Goal: Information Seeking & Learning: Learn about a topic

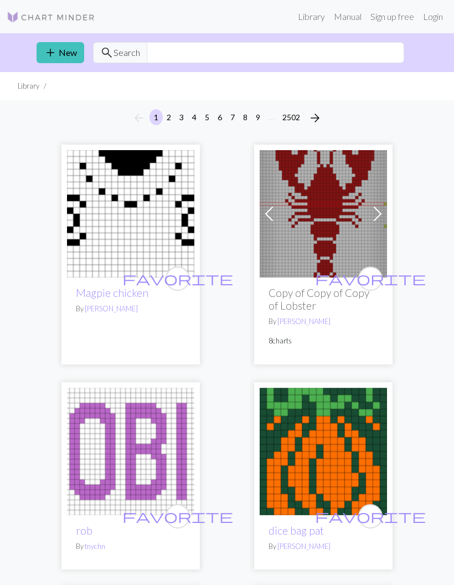
click at [350, 20] on link "Manual" at bounding box center [347, 17] width 37 height 22
click at [311, 284] on div "favorite Copy of Copy of Copy of Lobster By Louisa Welton 8 charts" at bounding box center [323, 320] width 127 height 86
click at [271, 48] on input "text" at bounding box center [275, 52] width 257 height 21
type input "Duck"
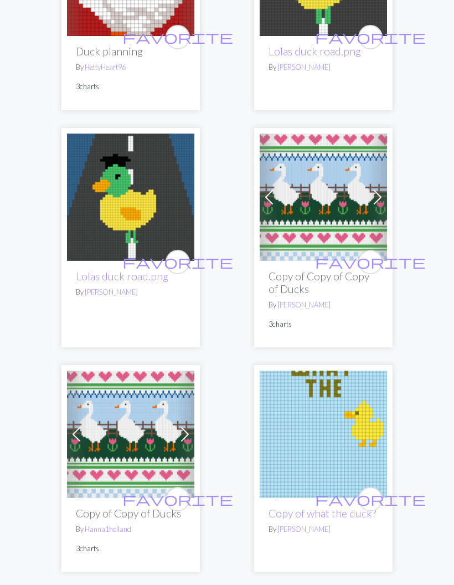
scroll to position [1784, 0]
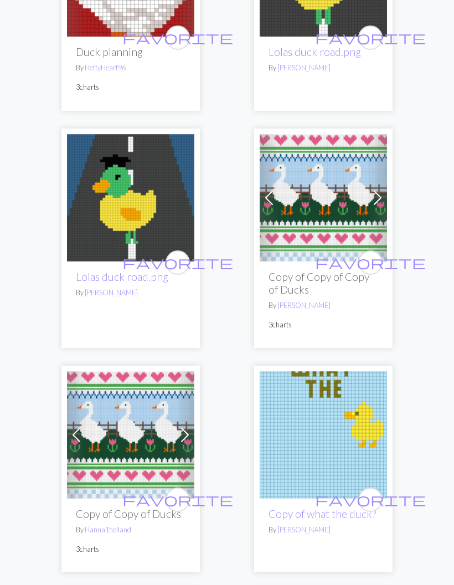
click at [116, 426] on img at bounding box center [130, 434] width 127 height 127
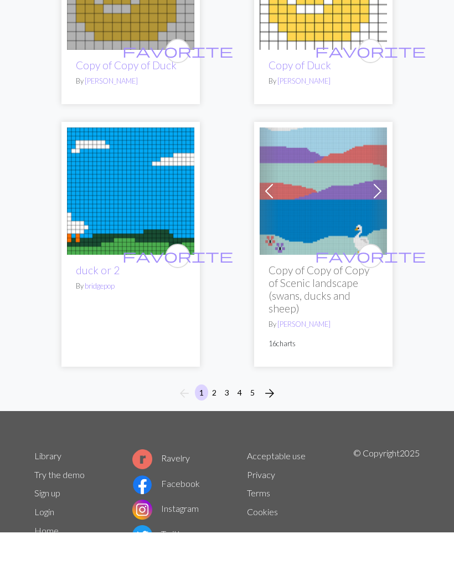
scroll to position [5301, 0]
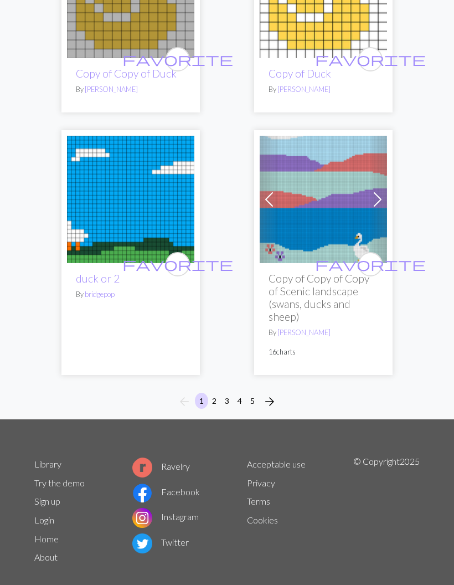
click at [272, 394] on span "arrow_forward" at bounding box center [269, 402] width 13 height 16
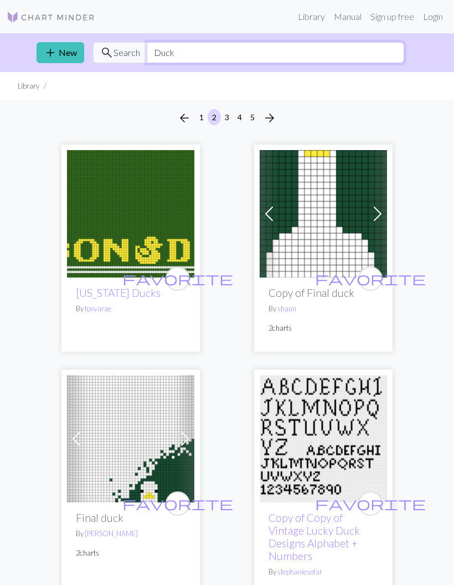
click at [297, 44] on input "Duck" at bounding box center [275, 52] width 257 height 21
click at [152, 59] on input "Duck" at bounding box center [275, 52] width 257 height 21
click at [151, 59] on input "Duck" at bounding box center [275, 52] width 257 height 21
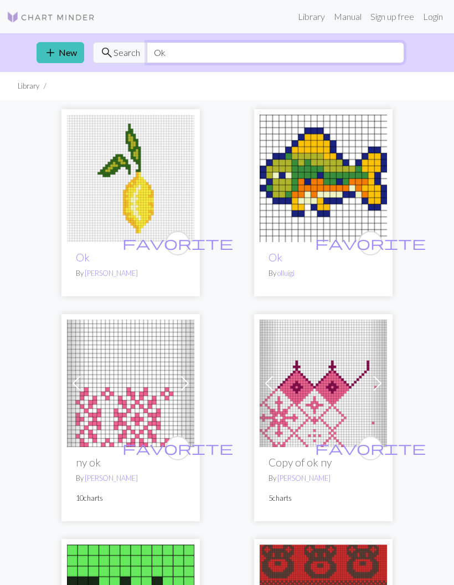
click at [293, 53] on input "Ok" at bounding box center [275, 52] width 257 height 21
type input "O"
type input "F"
type input "Plants"
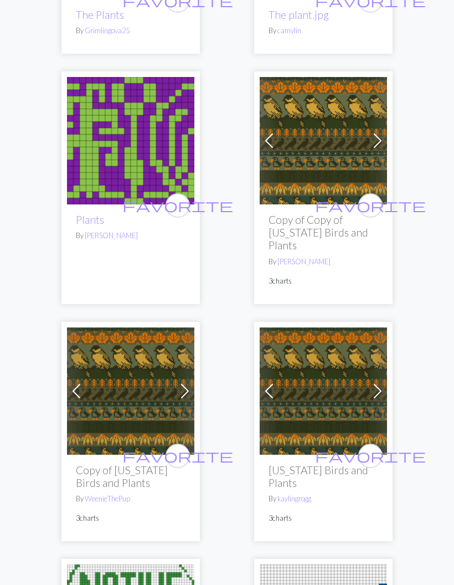
scroll to position [278, 0]
click at [100, 395] on img at bounding box center [130, 390] width 127 height 127
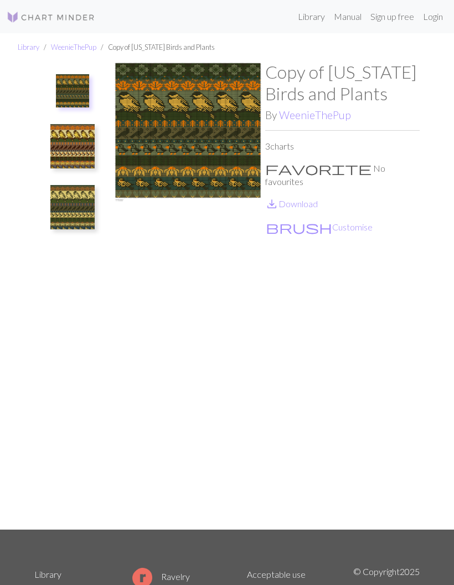
click at [64, 79] on img at bounding box center [72, 90] width 33 height 33
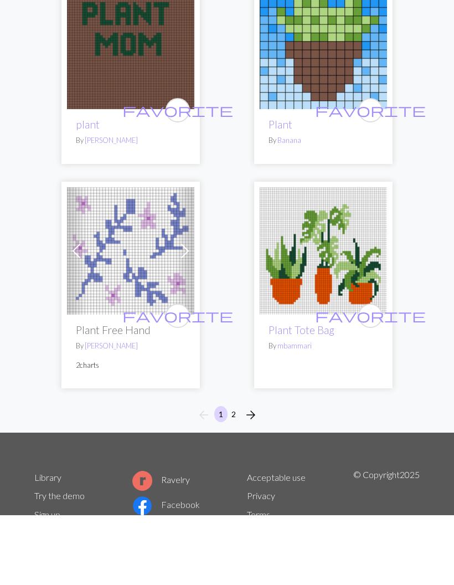
scroll to position [5758, 0]
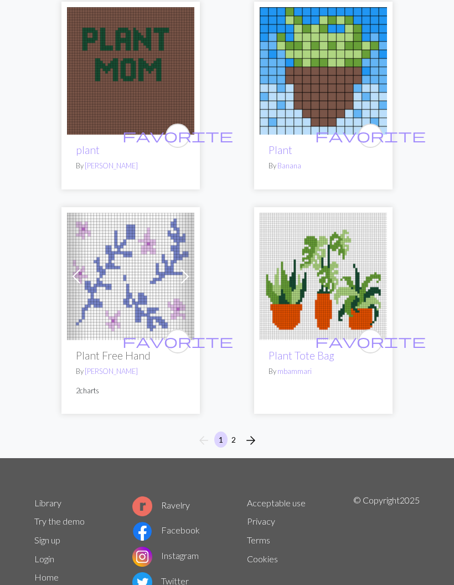
click at [237, 431] on button "2" at bounding box center [233, 439] width 13 height 16
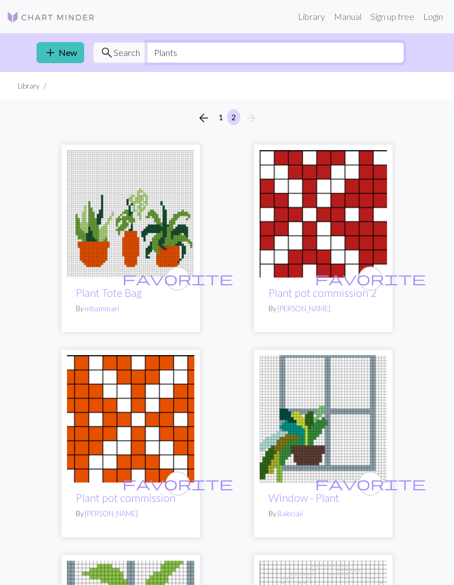
click at [341, 54] on input "Plants" at bounding box center [275, 52] width 257 height 21
type input "P"
type input "Blanket"
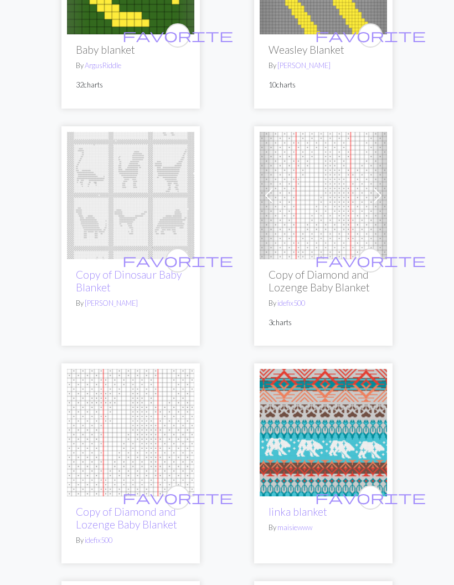
scroll to position [246, 0]
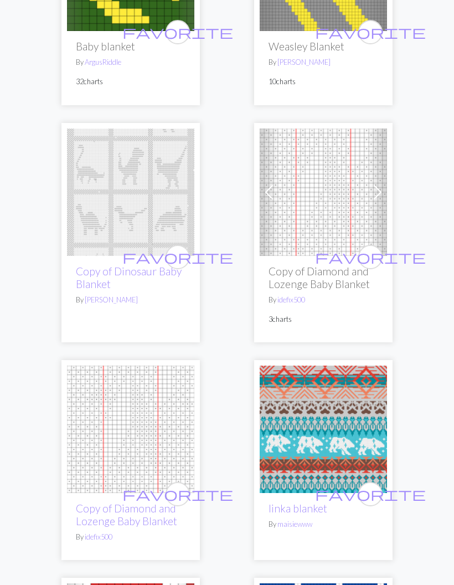
click at [331, 425] on img at bounding box center [323, 428] width 127 height 127
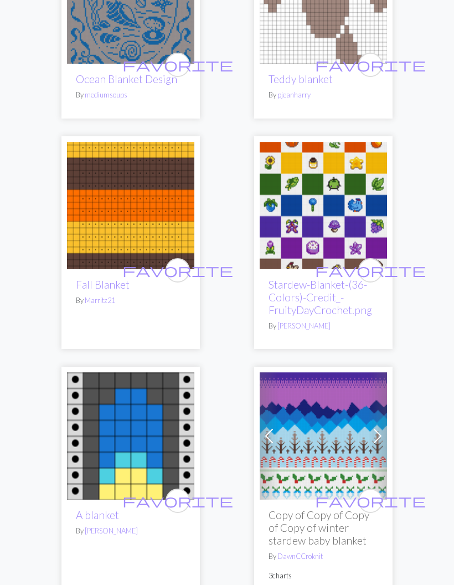
click at [315, 433] on img at bounding box center [323, 436] width 127 height 127
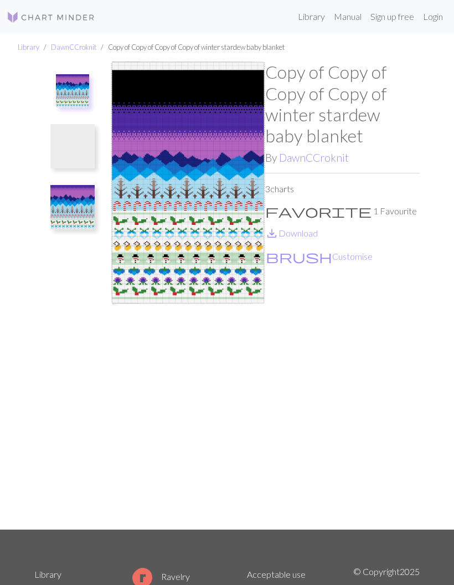
click at [76, 153] on img at bounding box center [72, 146] width 44 height 44
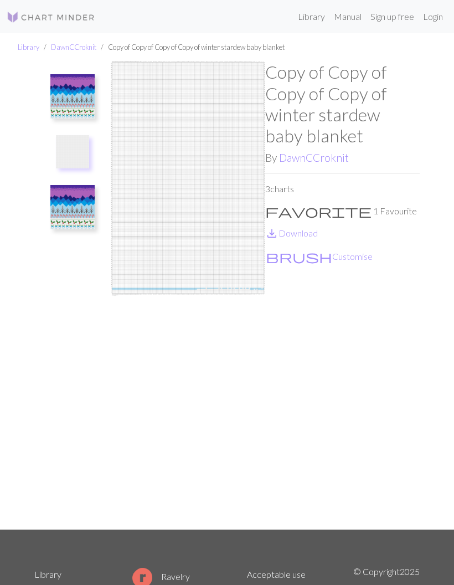
click at [77, 193] on img at bounding box center [72, 207] width 44 height 44
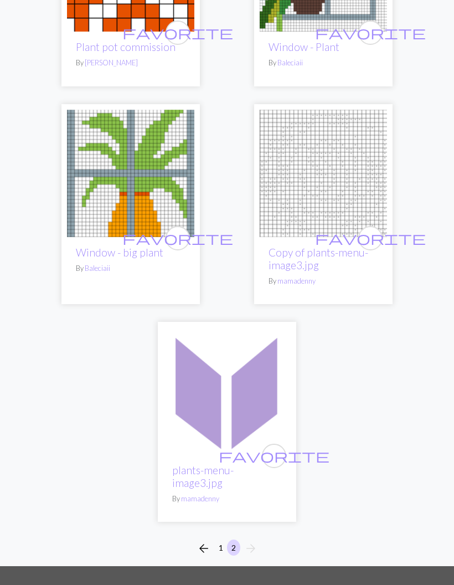
scroll to position [466, 0]
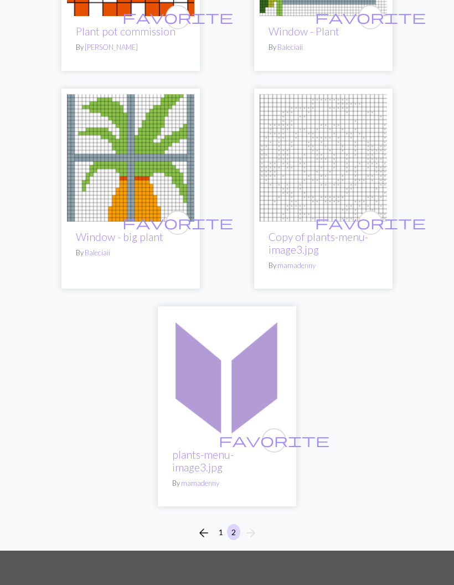
click at [221, 524] on button "1" at bounding box center [220, 532] width 13 height 16
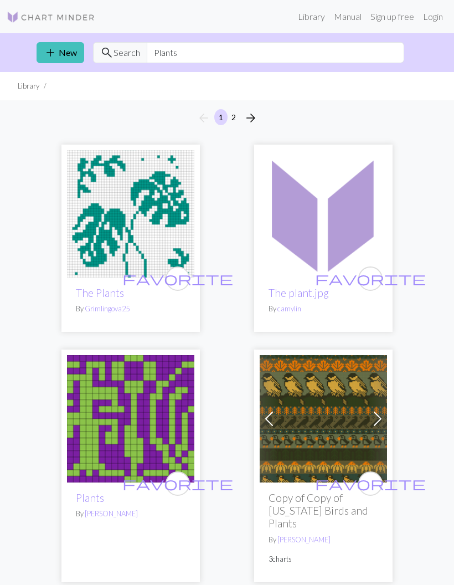
click at [116, 51] on span "Search" at bounding box center [126, 52] width 27 height 13
click at [190, 45] on input "Plants" at bounding box center [275, 52] width 257 height 21
click at [222, 59] on input "Plants" at bounding box center [275, 52] width 257 height 21
click at [285, 47] on input "Plant" at bounding box center [275, 52] width 257 height 21
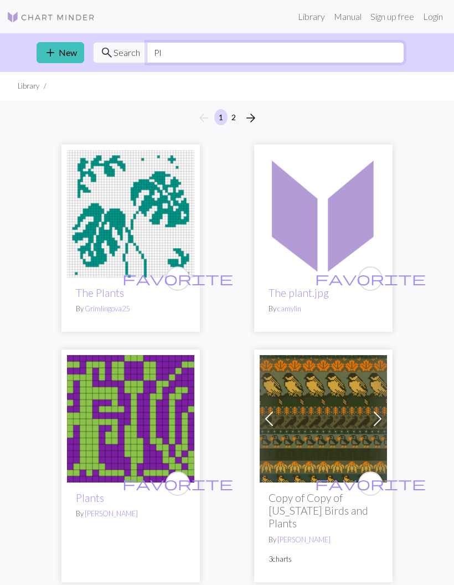
type input "P"
type input "Big"
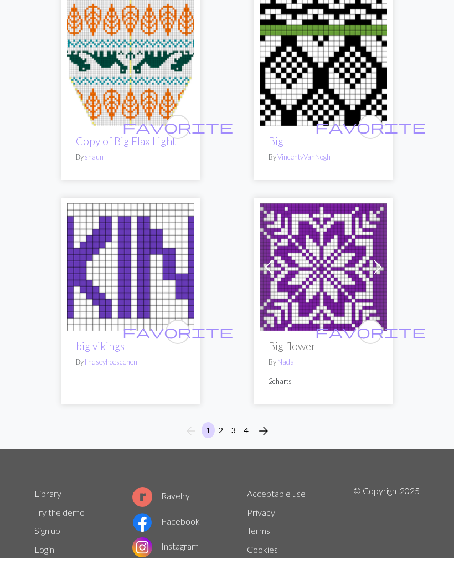
scroll to position [5166, 0]
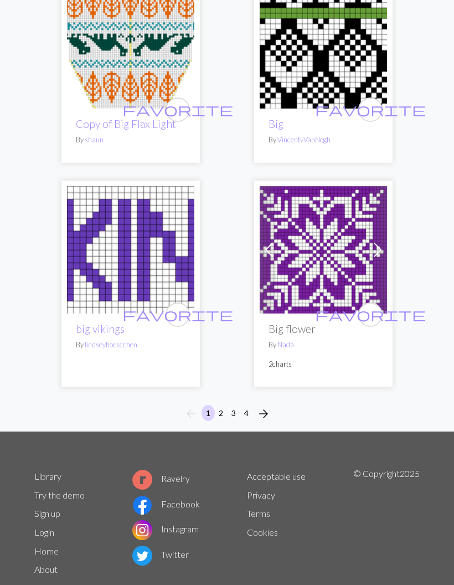
click at [221, 405] on button "2" at bounding box center [220, 413] width 13 height 16
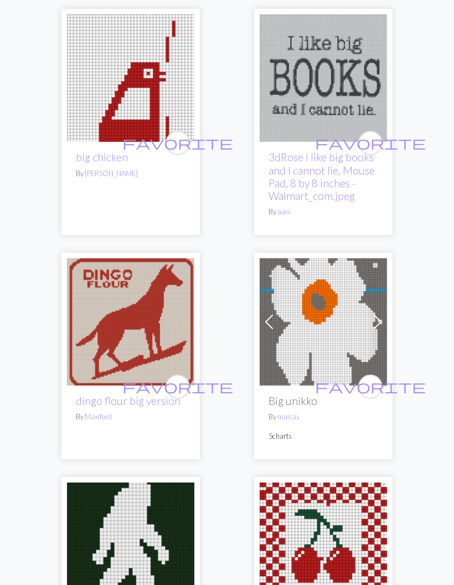
scroll to position [1005, 0]
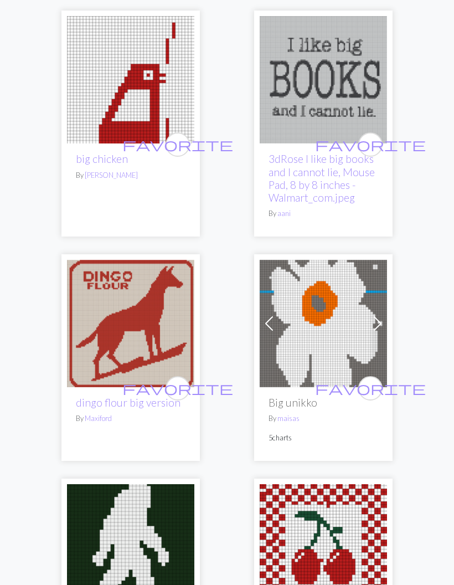
click at [336, 95] on img at bounding box center [323, 79] width 127 height 127
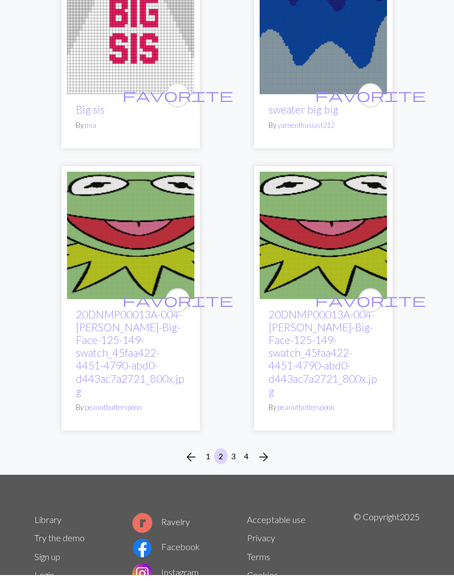
scroll to position [5178, 0]
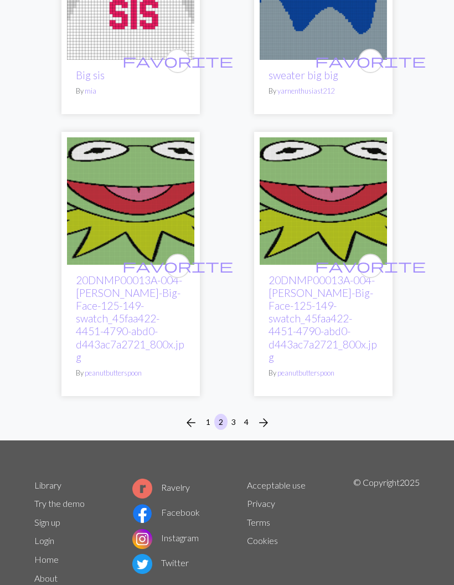
click at [234, 414] on button "3" at bounding box center [233, 422] width 13 height 16
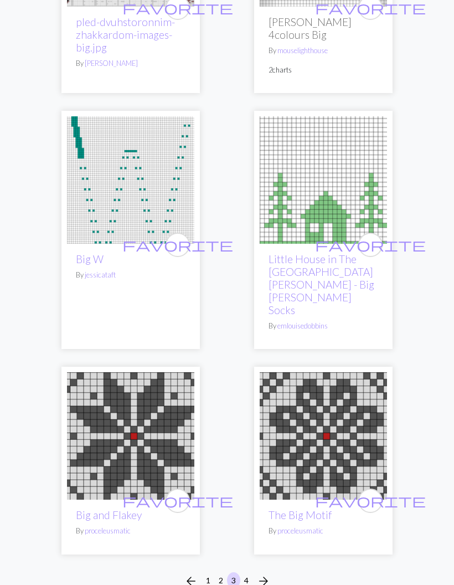
scroll to position [5172, 0]
click at [247, 572] on button "4" at bounding box center [246, 580] width 13 height 16
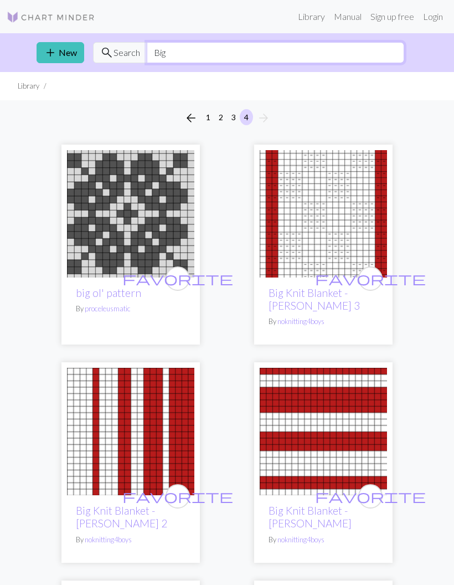
click at [299, 52] on input "Big" at bounding box center [275, 52] width 257 height 21
type input "B"
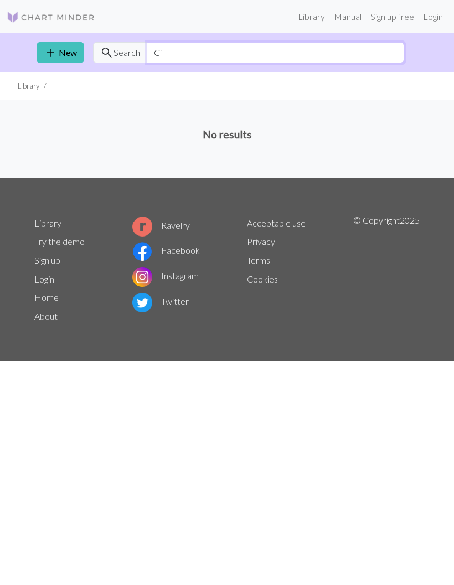
type input "C"
type input "lemon"
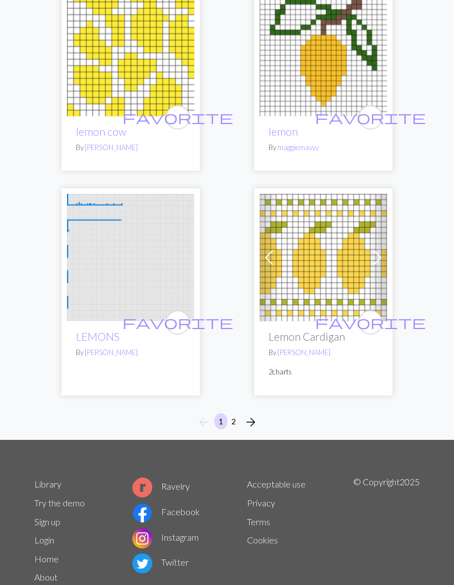
scroll to position [5250, 0]
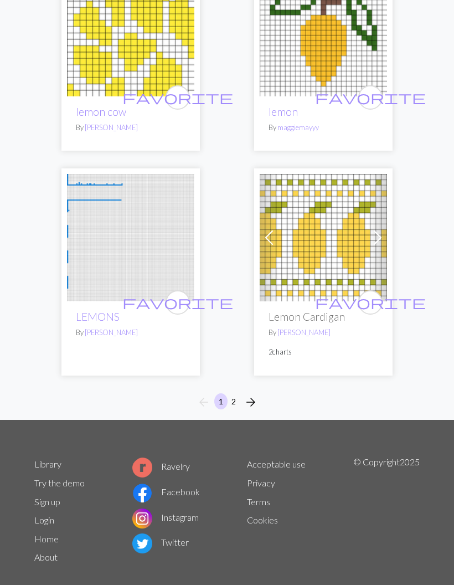
click at [236, 393] on button "2" at bounding box center [233, 401] width 13 height 16
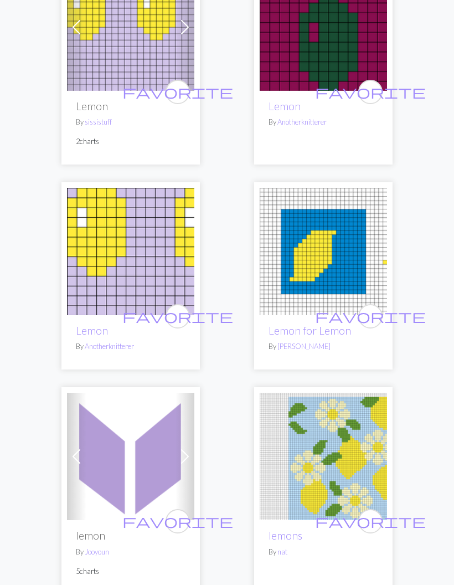
scroll to position [802, 0]
click at [347, 421] on img at bounding box center [323, 456] width 127 height 127
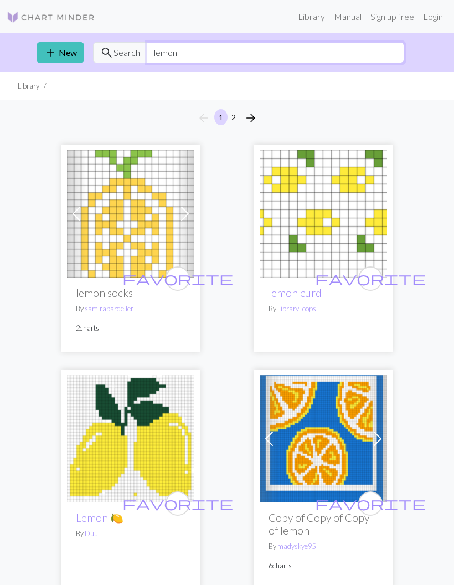
click at [299, 49] on input "lemon" at bounding box center [275, 52] width 257 height 21
type input "l"
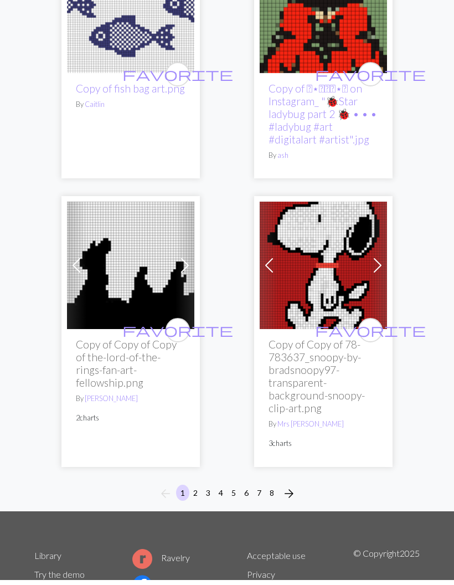
scroll to position [6407, 0]
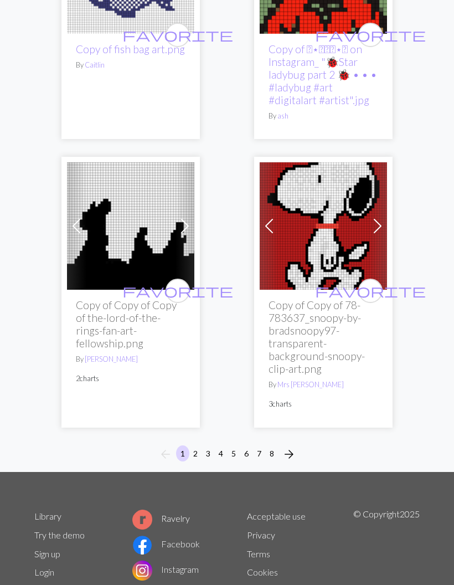
click at [199, 445] on button "2" at bounding box center [195, 453] width 13 height 16
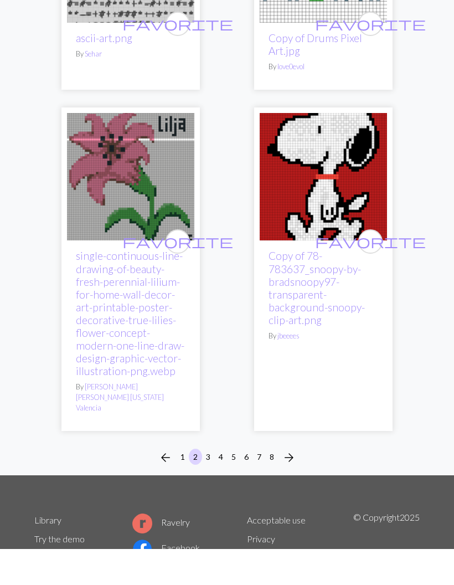
scroll to position [6153, 0]
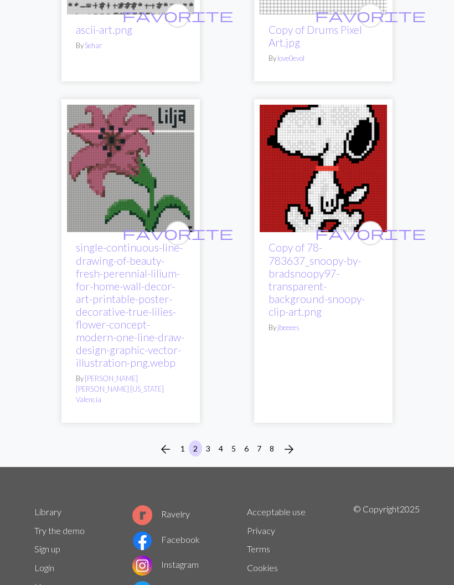
click at [206, 440] on button "3" at bounding box center [208, 448] width 13 height 16
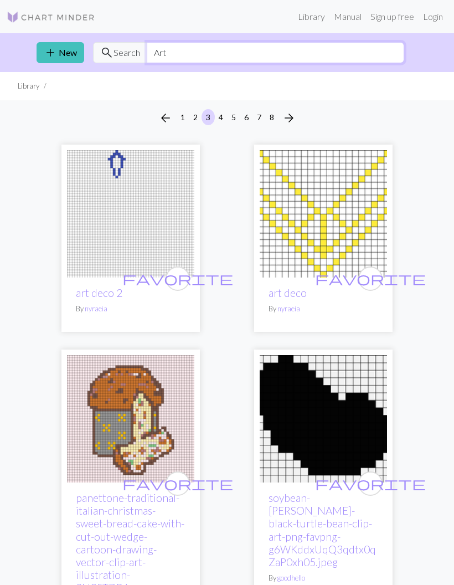
click at [290, 56] on input "Art" at bounding box center [275, 52] width 257 height 21
type input "A"
type input "Disney"
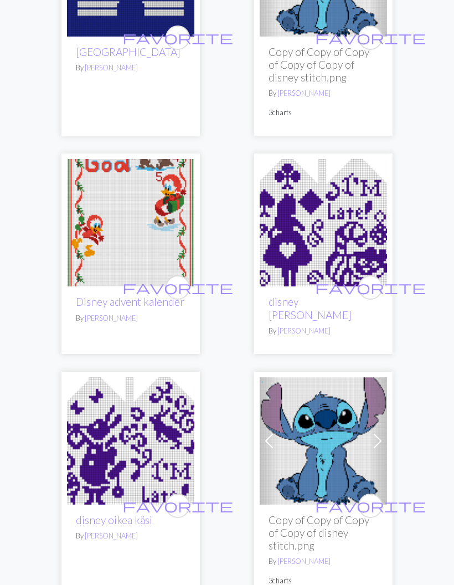
scroll to position [884, 0]
click at [312, 286] on div "favorite disney vasen käsi By Emilia" at bounding box center [323, 319] width 127 height 67
click at [334, 252] on img at bounding box center [323, 222] width 127 height 127
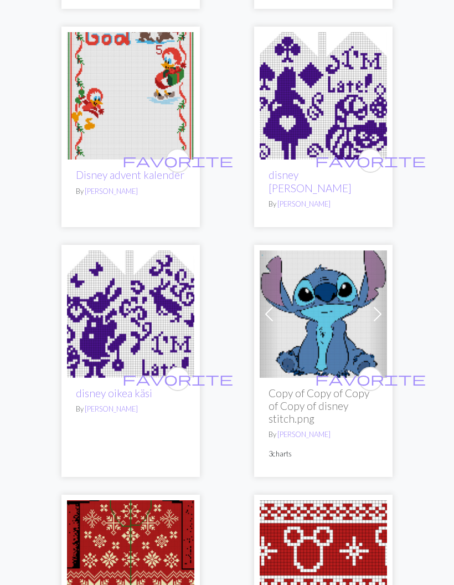
click at [87, 301] on img at bounding box center [130, 314] width 127 height 127
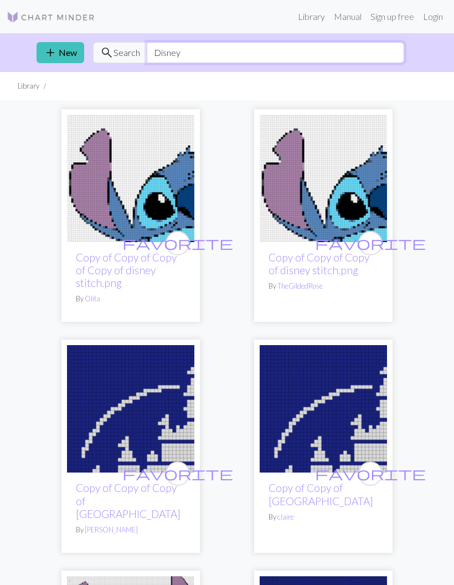
click at [269, 50] on input "Disney" at bounding box center [275, 52] width 257 height 21
type input "D"
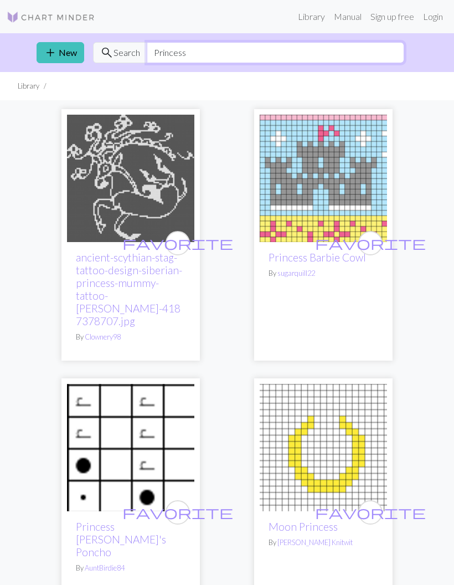
click at [330, 50] on input "Princess" at bounding box center [275, 52] width 257 height 21
type input "P"
type input "House"
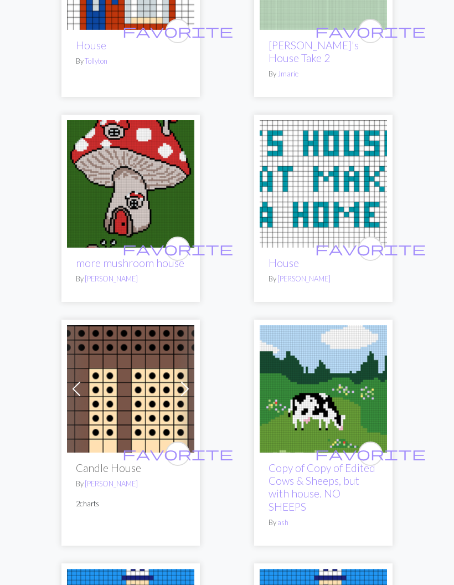
scroll to position [4793, 0]
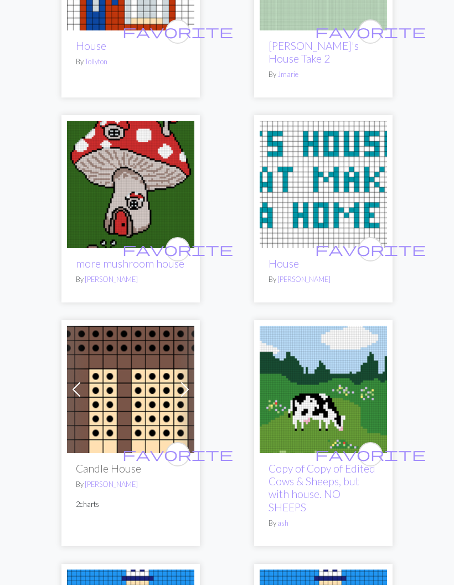
click at [335, 198] on img at bounding box center [323, 184] width 127 height 127
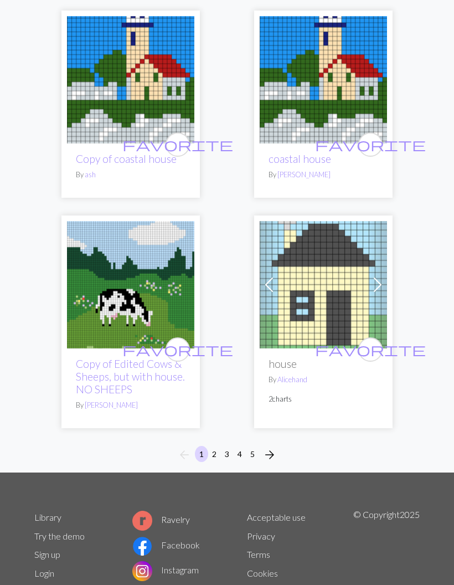
scroll to position [5344, 0]
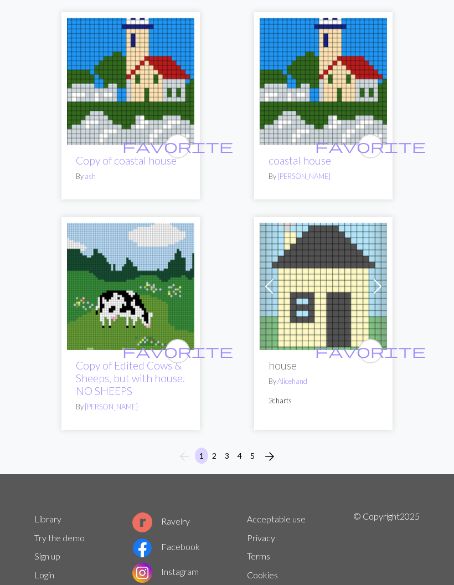
click at [212, 447] on button "2" at bounding box center [214, 455] width 13 height 16
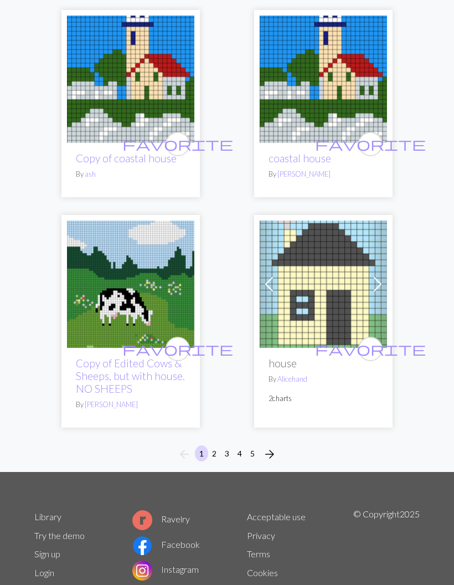
scroll to position [5342, 0]
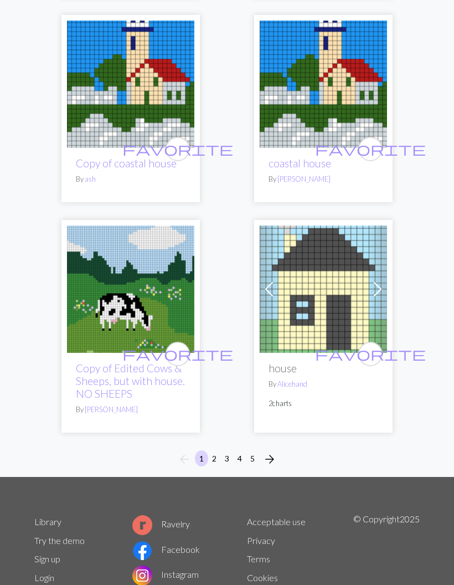
click at [137, 284] on img at bounding box center [130, 288] width 127 height 127
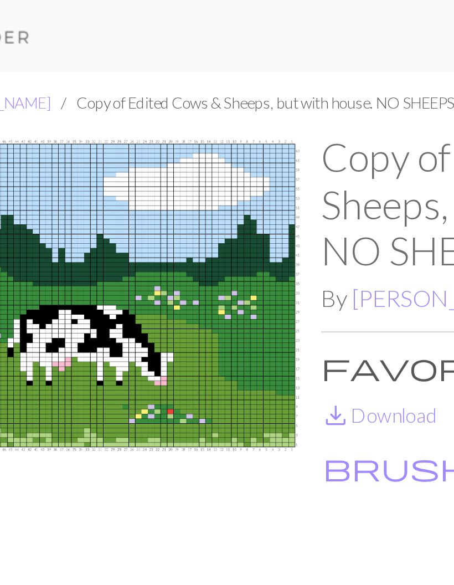
click at [227, 189] on link "save_alt Download" at bounding box center [253, 189] width 53 height 11
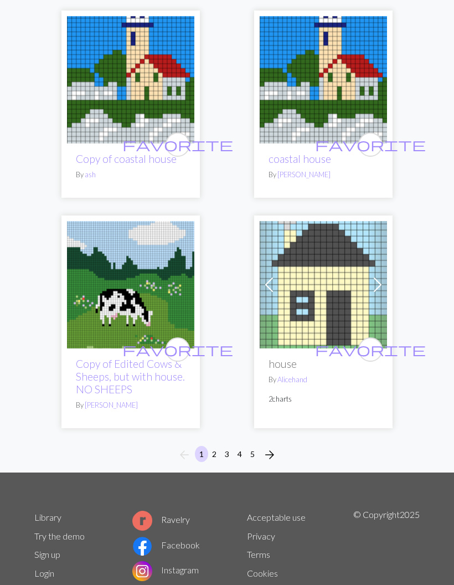
scroll to position [5339, 0]
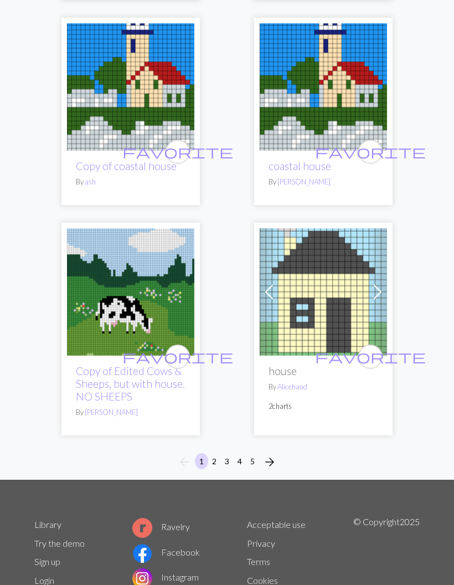
click at [216, 453] on button "2" at bounding box center [214, 461] width 13 height 16
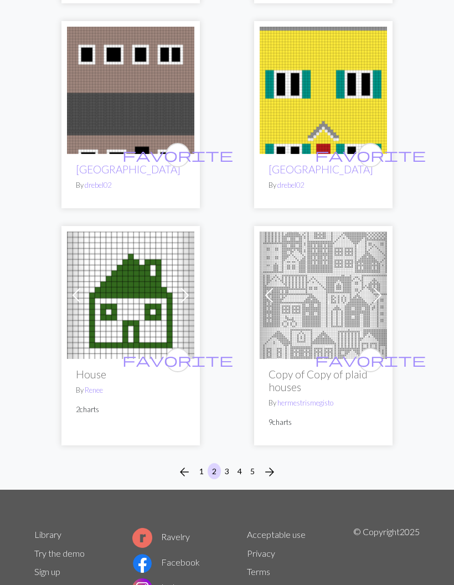
scroll to position [5223, 0]
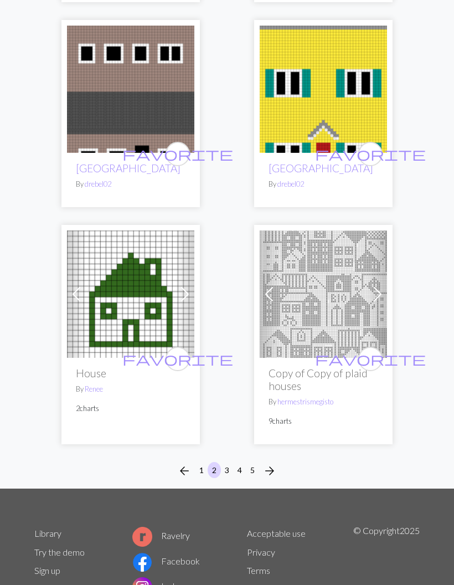
click at [233, 462] on button "3" at bounding box center [226, 470] width 13 height 16
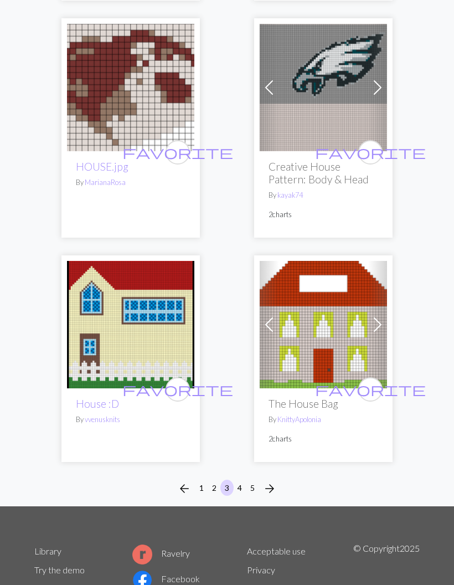
scroll to position [5183, 0]
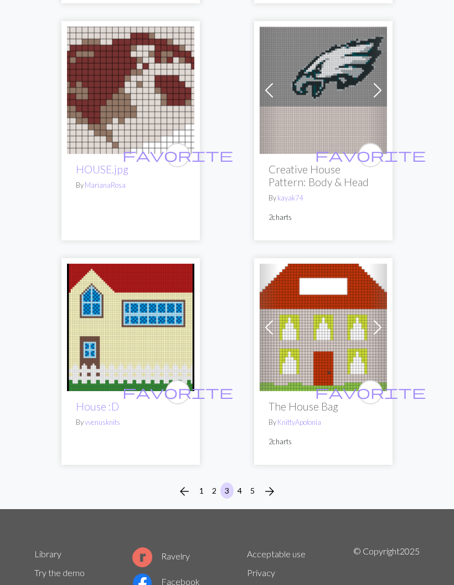
click at [241, 482] on button "4" at bounding box center [239, 490] width 13 height 16
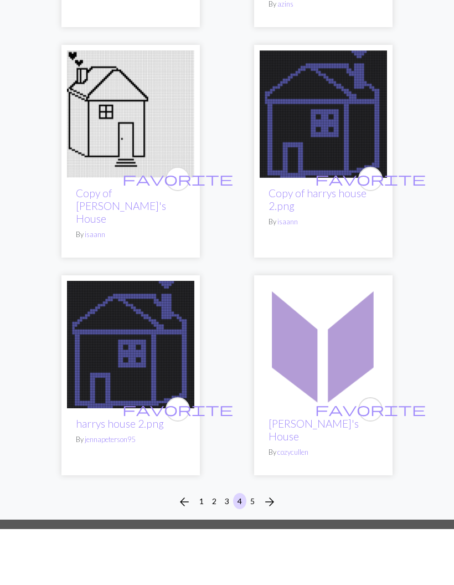
scroll to position [5083, 0]
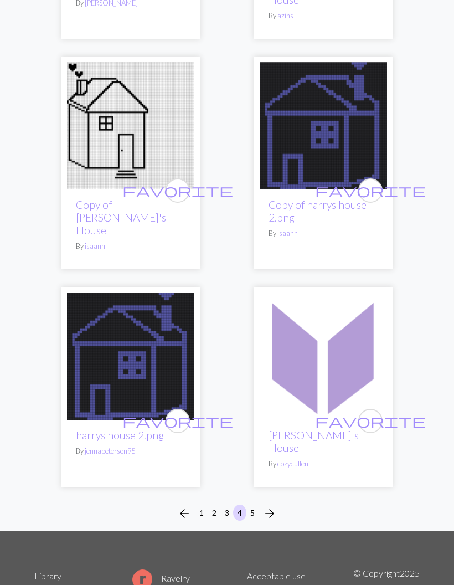
click at [256, 504] on button "5" at bounding box center [252, 512] width 13 height 16
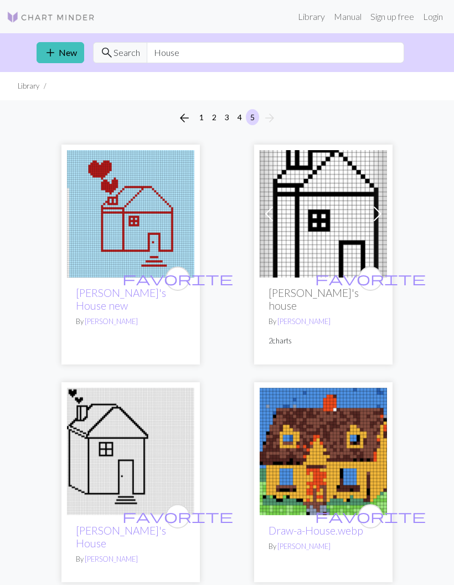
click at [40, 19] on img at bounding box center [51, 17] width 89 height 13
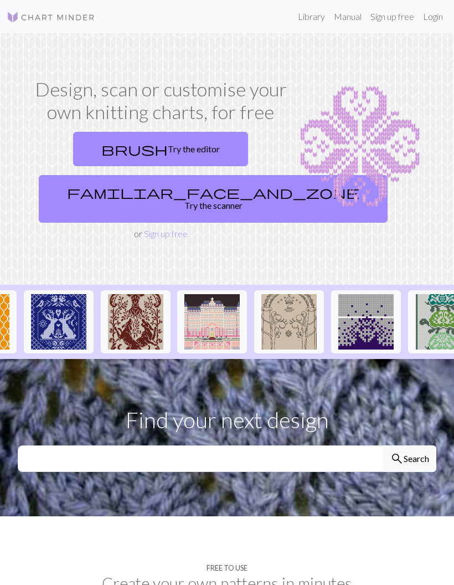
scroll to position [0, 214]
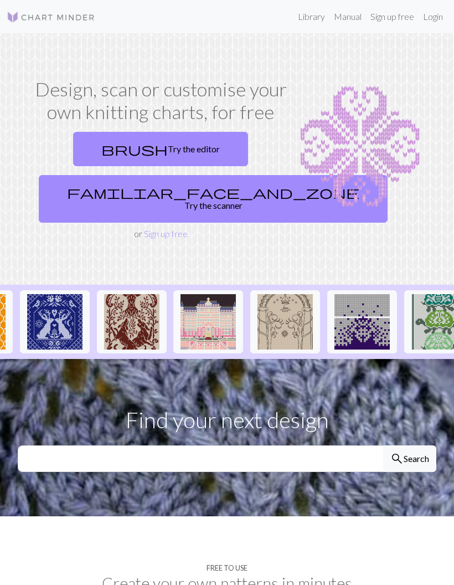
click at [204, 321] on img at bounding box center [207, 321] width 55 height 55
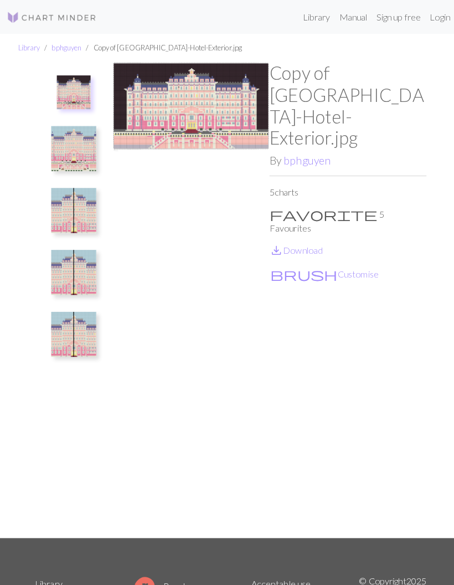
click at [66, 340] on img at bounding box center [72, 329] width 44 height 44
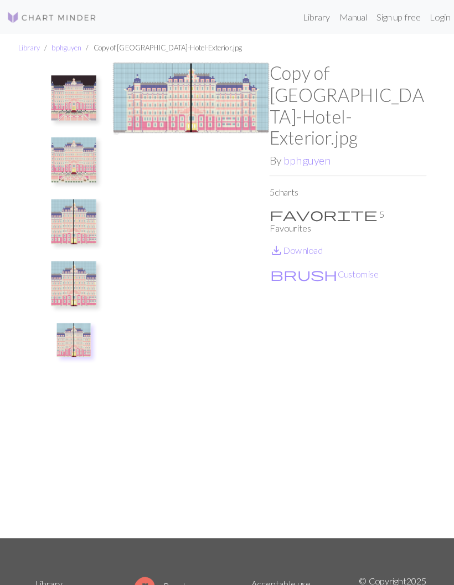
click at [72, 288] on img at bounding box center [72, 279] width 44 height 44
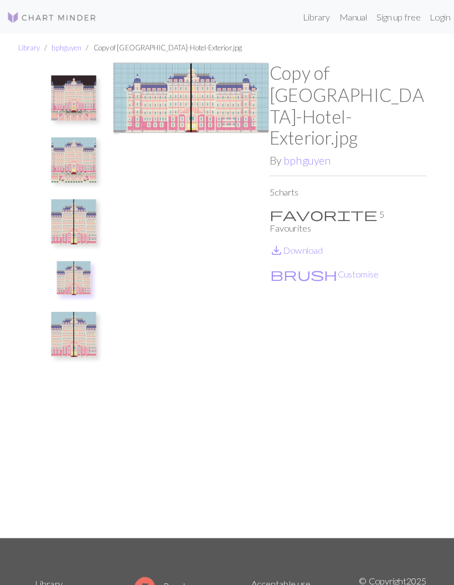
click at [80, 345] on img at bounding box center [72, 329] width 44 height 44
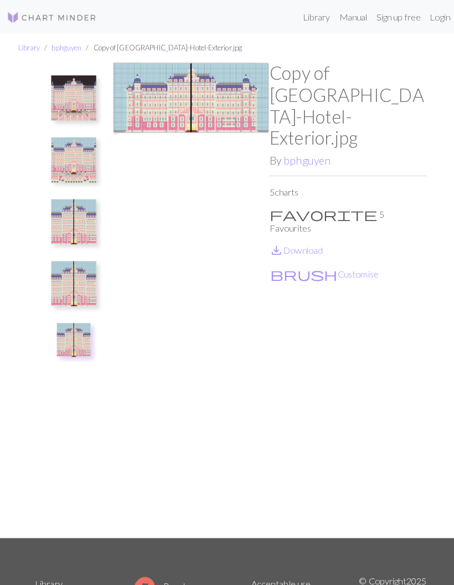
click at [68, 300] on img at bounding box center [72, 279] width 44 height 44
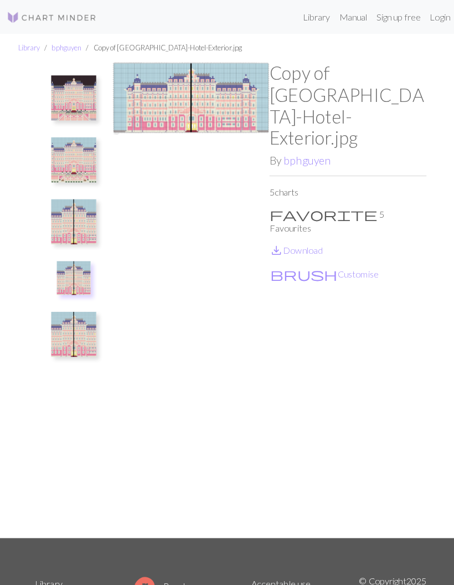
click at [70, 349] on img at bounding box center [72, 329] width 44 height 44
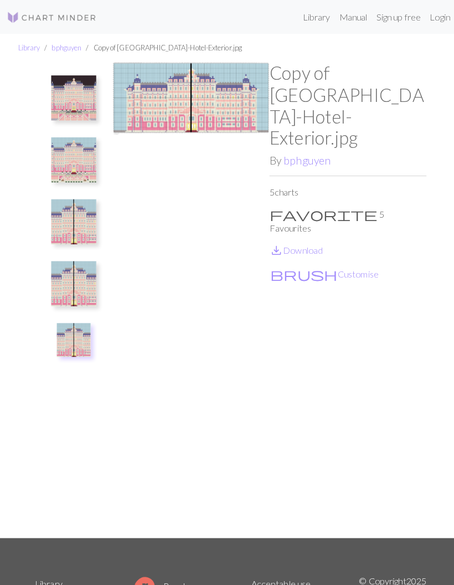
click at [58, 152] on img at bounding box center [72, 157] width 44 height 44
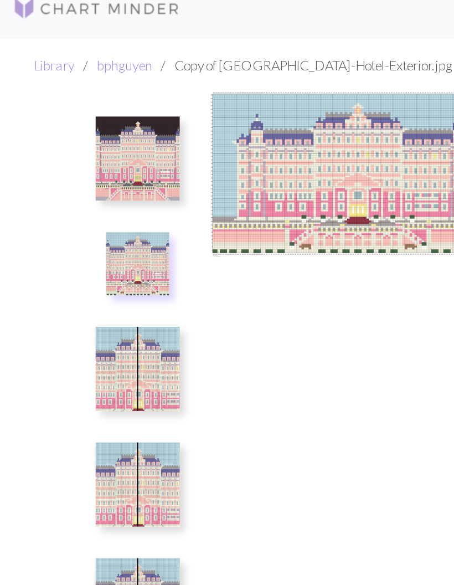
click at [78, 205] on img at bounding box center [72, 207] width 44 height 44
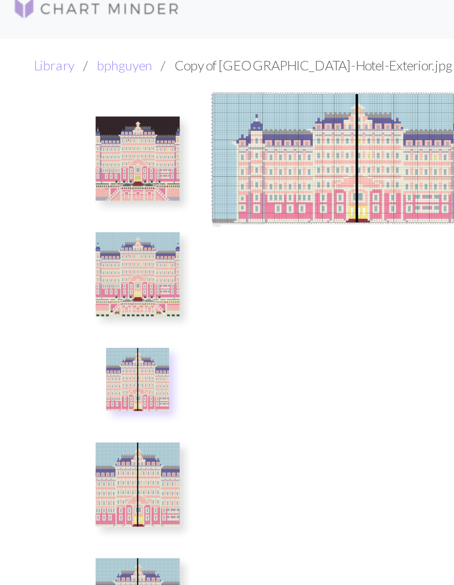
click at [89, 257] on img at bounding box center [72, 268] width 44 height 44
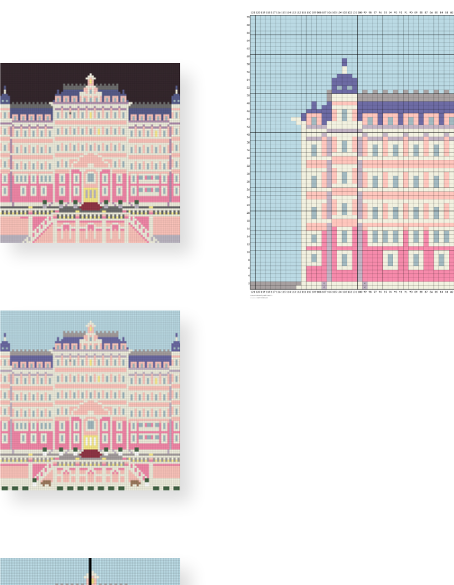
click at [50, 135] on img at bounding box center [72, 157] width 44 height 44
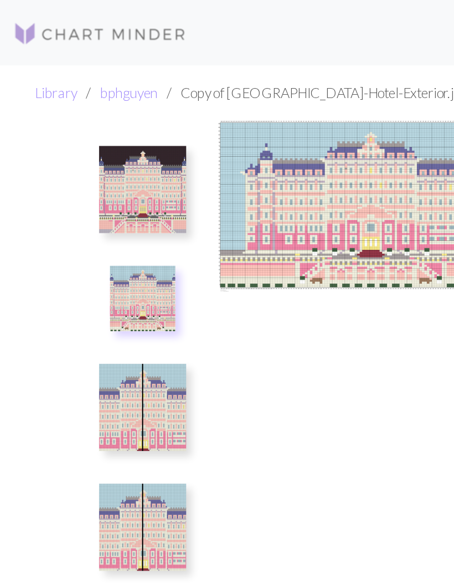
click at [81, 219] on img at bounding box center [72, 207] width 44 height 44
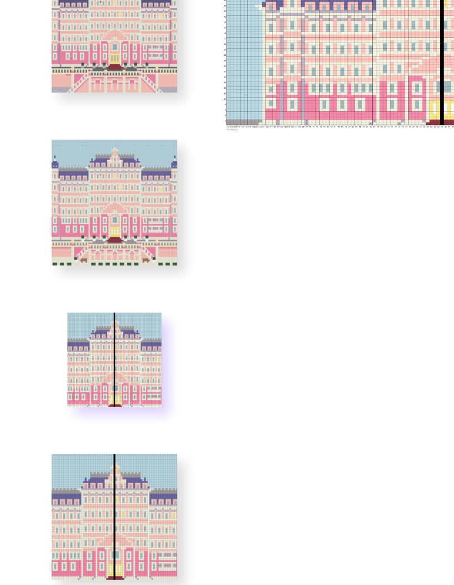
click at [56, 246] on img at bounding box center [72, 268] width 44 height 44
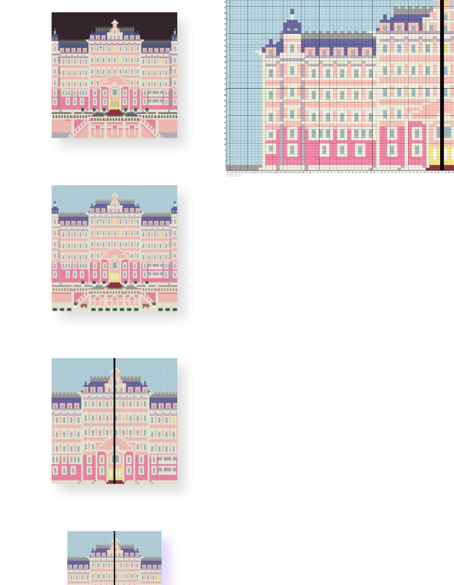
click at [56, 257] on img at bounding box center [72, 273] width 33 height 33
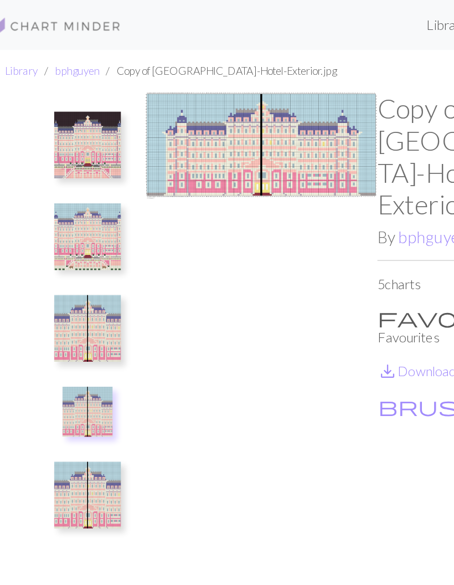
click at [50, 97] on img at bounding box center [72, 96] width 44 height 44
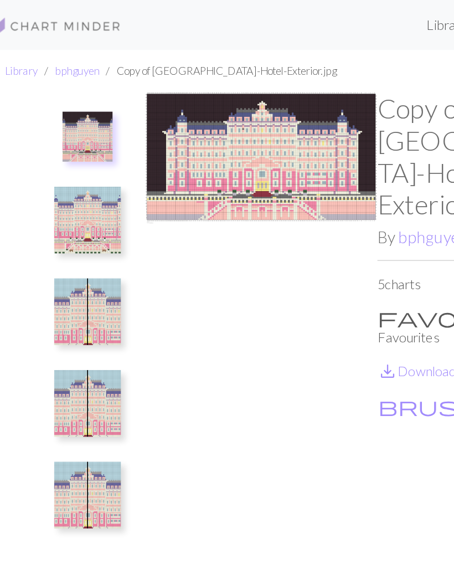
click at [61, 156] on img at bounding box center [72, 146] width 44 height 44
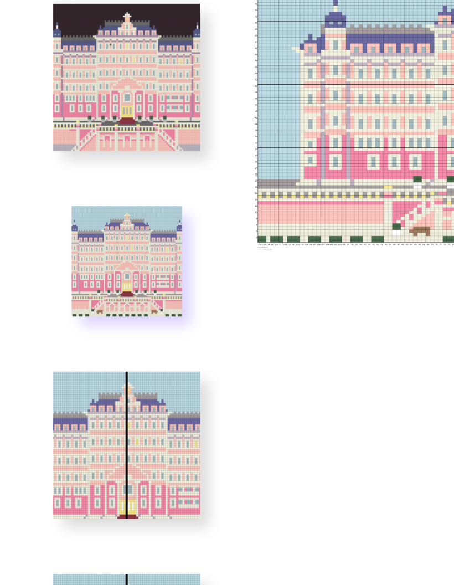
click at [51, 185] on img at bounding box center [72, 207] width 44 height 44
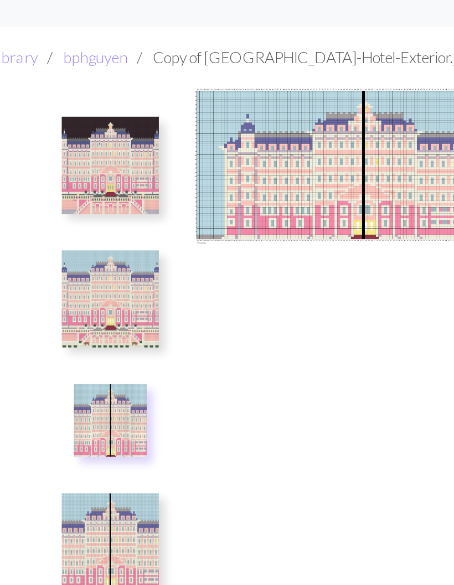
click at [52, 143] on img at bounding box center [72, 157] width 44 height 44
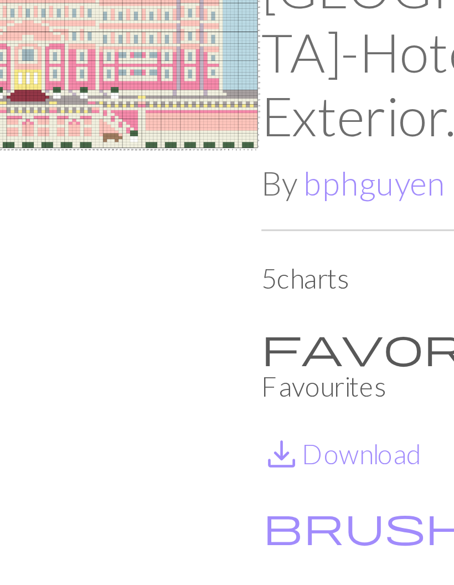
click at [265, 241] on link "save_alt Download" at bounding box center [291, 246] width 53 height 11
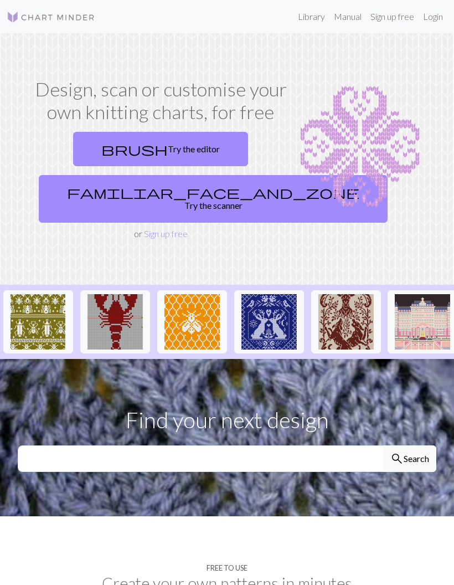
click at [200, 317] on img at bounding box center [191, 321] width 55 height 55
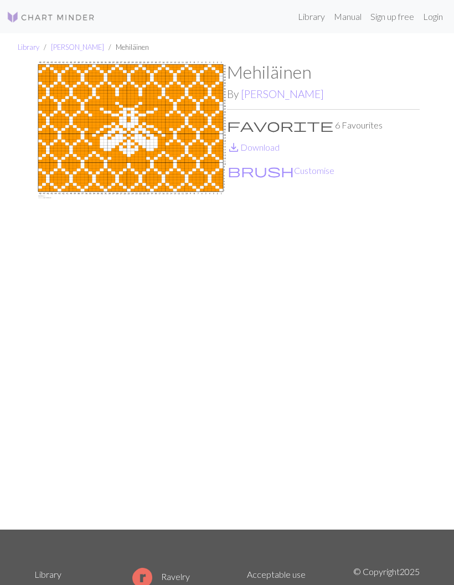
click at [290, 87] on link "Meri Kaitainen" at bounding box center [282, 93] width 83 height 13
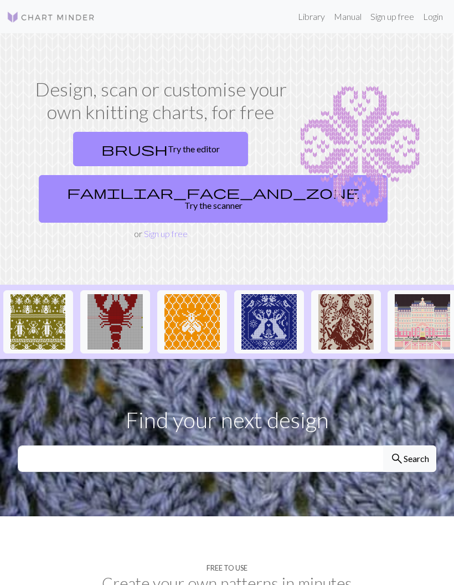
click at [422, 317] on img at bounding box center [422, 321] width 55 height 55
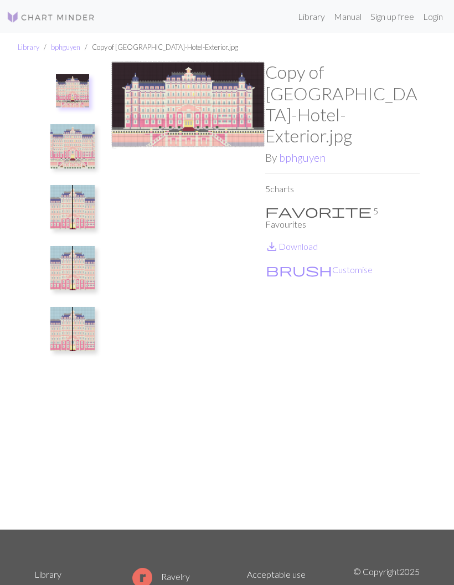
click at [306, 151] on link "bphguyen" at bounding box center [302, 157] width 47 height 13
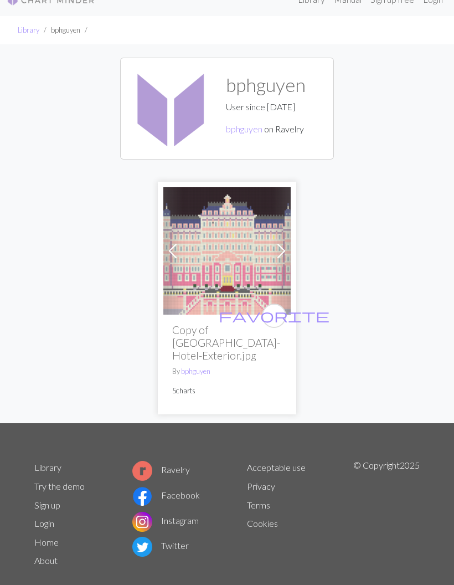
scroll to position [38, 0]
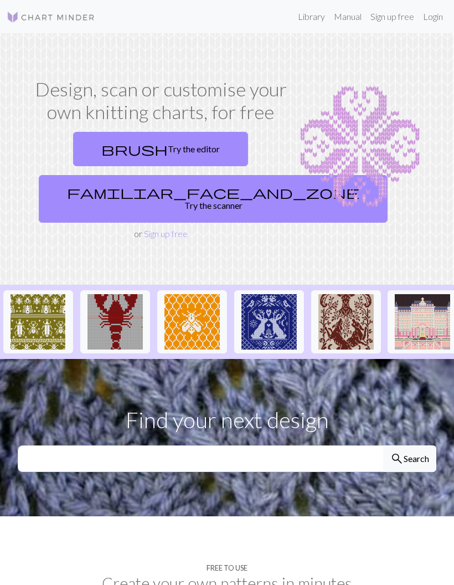
click at [194, 327] on img at bounding box center [191, 321] width 55 height 55
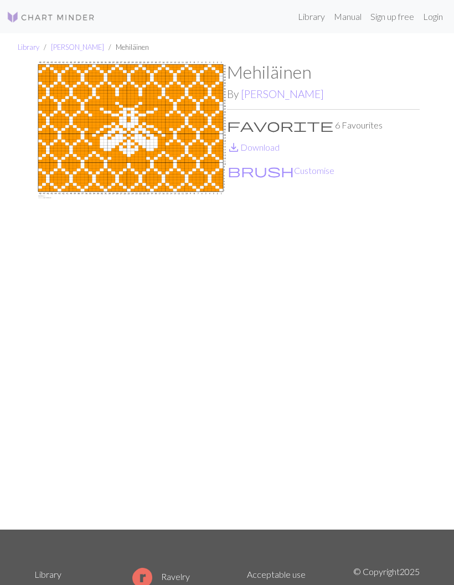
click at [292, 93] on link "Meri Kaitainen" at bounding box center [282, 93] width 83 height 13
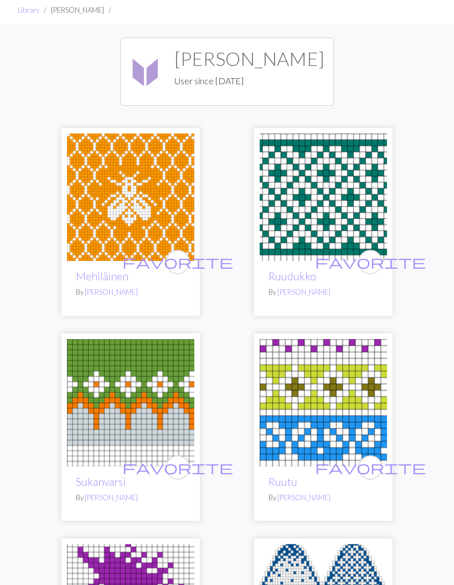
scroll to position [34, 0]
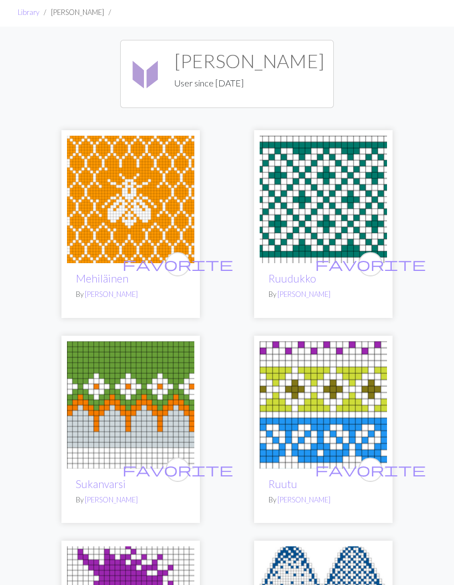
click at [316, 264] on img at bounding box center [323, 199] width 127 height 127
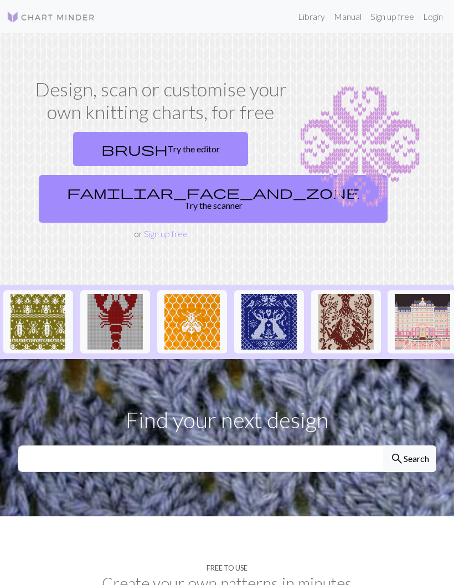
click at [39, 324] on img at bounding box center [38, 321] width 55 height 55
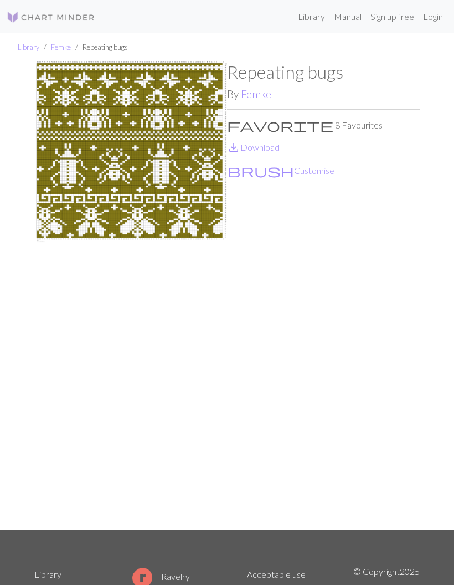
click at [257, 96] on link "Femke" at bounding box center [256, 93] width 30 height 13
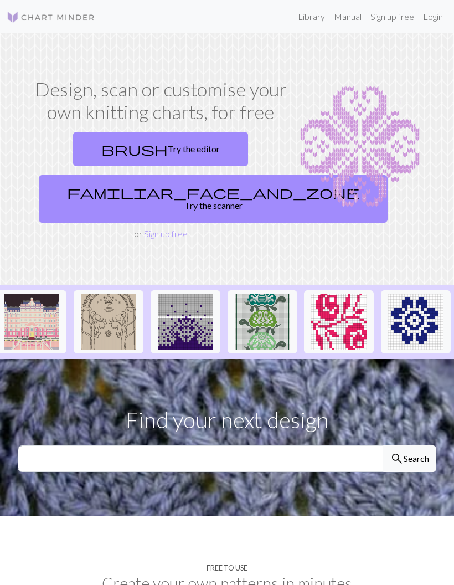
scroll to position [0, 395]
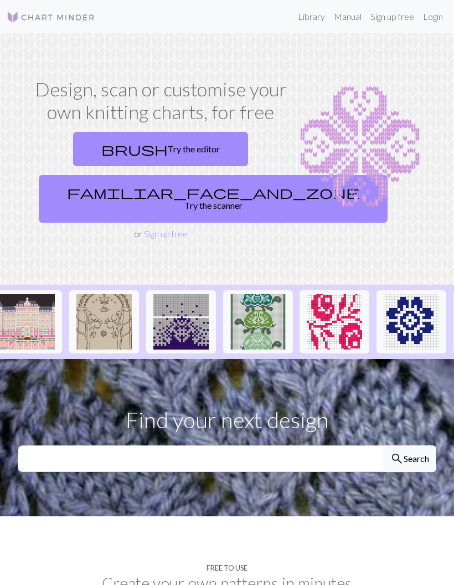
click at [425, 302] on img at bounding box center [411, 321] width 55 height 55
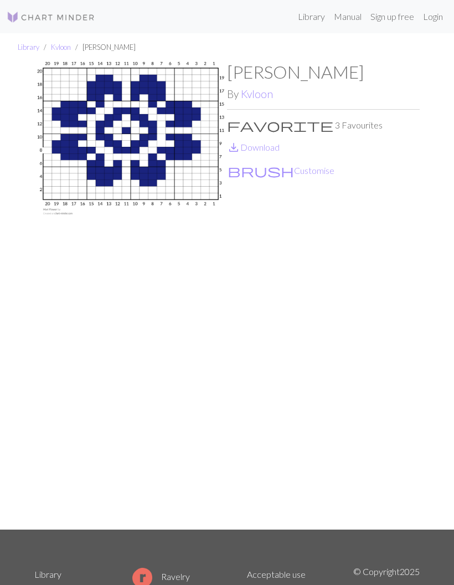
click at [264, 91] on link "Kvloon" at bounding box center [257, 93] width 32 height 13
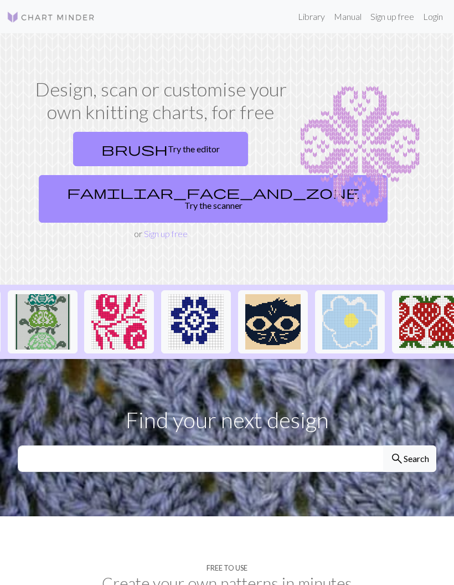
scroll to position [0, 616]
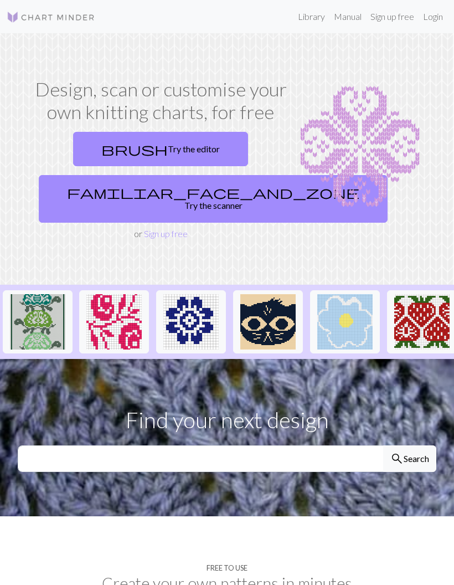
click at [409, 314] on img at bounding box center [421, 321] width 55 height 55
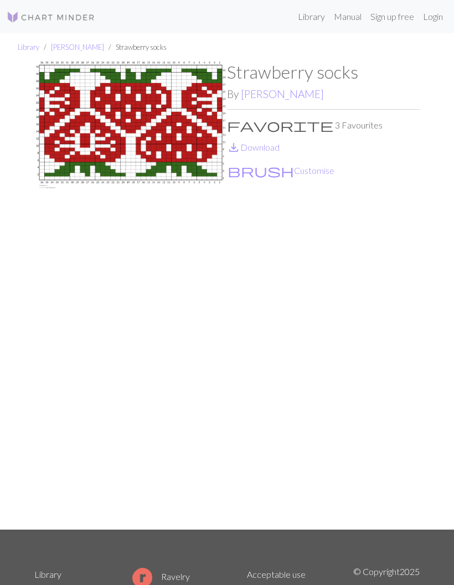
click at [256, 87] on link "Julita" at bounding box center [282, 93] width 83 height 13
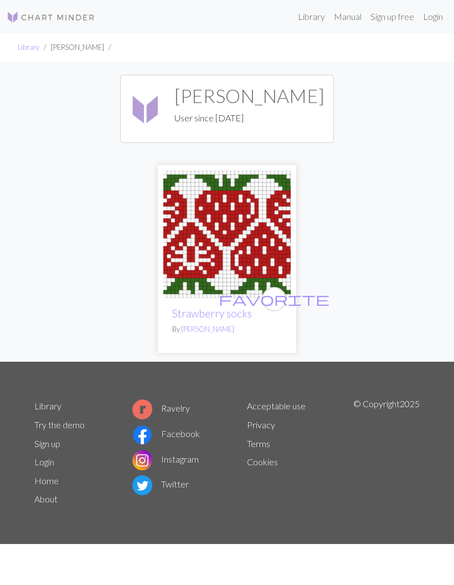
click at [429, 7] on link "Login" at bounding box center [433, 17] width 29 height 22
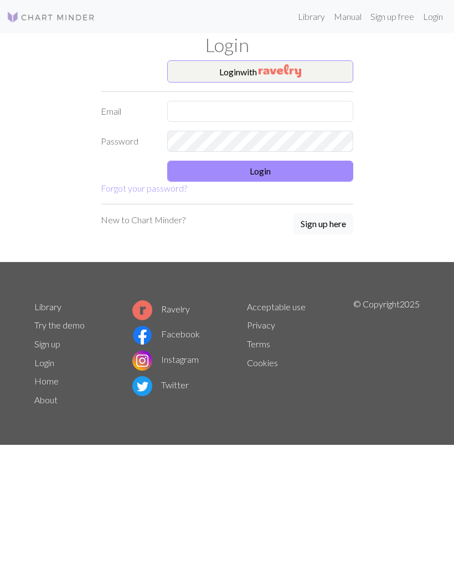
click at [309, 75] on button "Login with" at bounding box center [260, 71] width 186 height 22
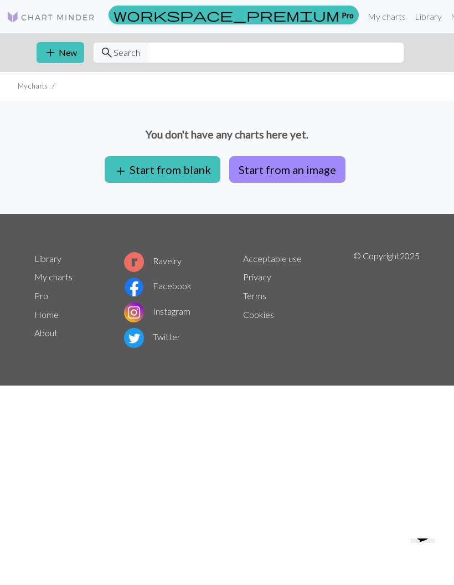
click at [68, 17] on img at bounding box center [51, 17] width 89 height 13
click at [41, 12] on img at bounding box center [51, 17] width 89 height 13
click at [23, 18] on img at bounding box center [51, 17] width 89 height 13
click at [363, 14] on link "My charts" at bounding box center [386, 17] width 47 height 22
click at [410, 17] on link "Library" at bounding box center [428, 17] width 36 height 22
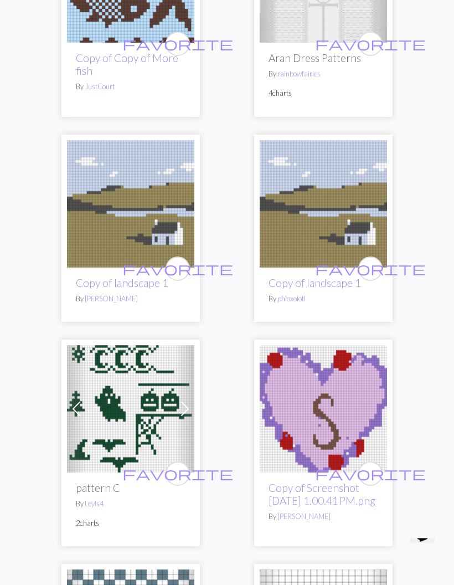
scroll to position [1574, 0]
click at [110, 276] on link "Copy of landscape 1" at bounding box center [122, 282] width 92 height 13
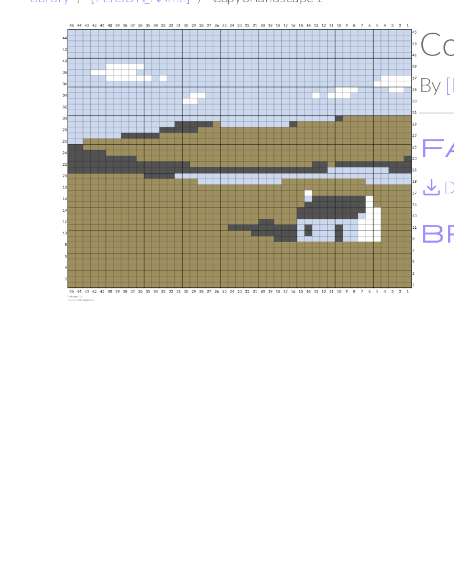
scroll to position [152, 0]
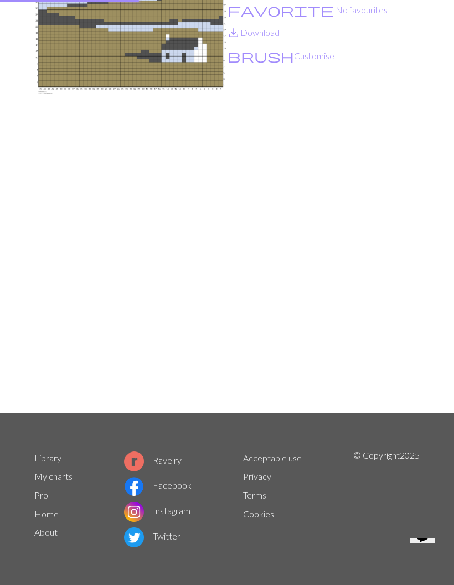
click at [339, 237] on div "Copy of landscape 1 By toklas favorite No favourites save_alt Download brush Cu…" at bounding box center [323, 179] width 193 height 468
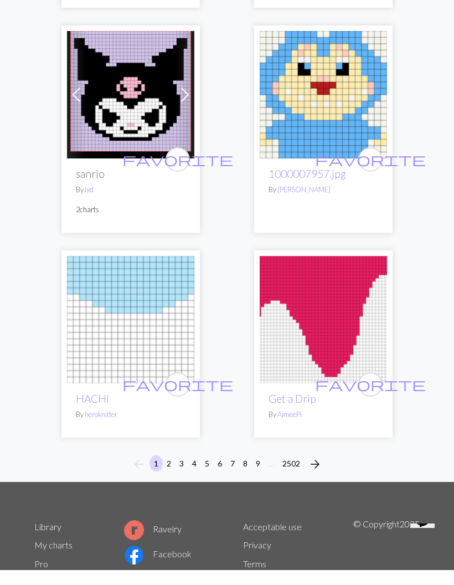
scroll to position [5302, 0]
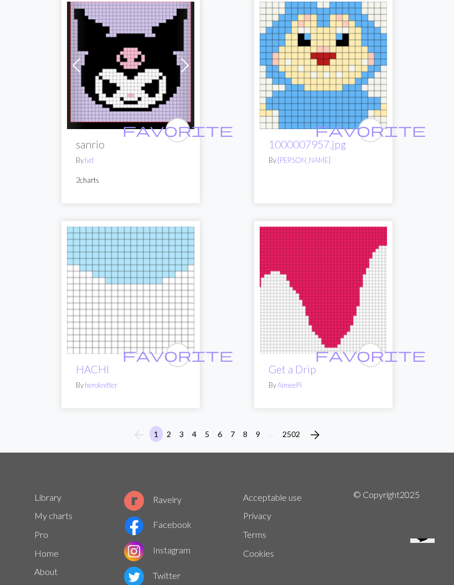
click at [218, 426] on button "6" at bounding box center [219, 434] width 13 height 16
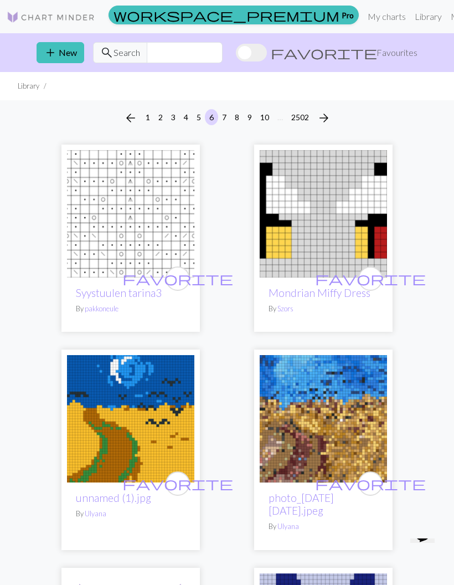
click at [76, 19] on img at bounding box center [51, 17] width 89 height 13
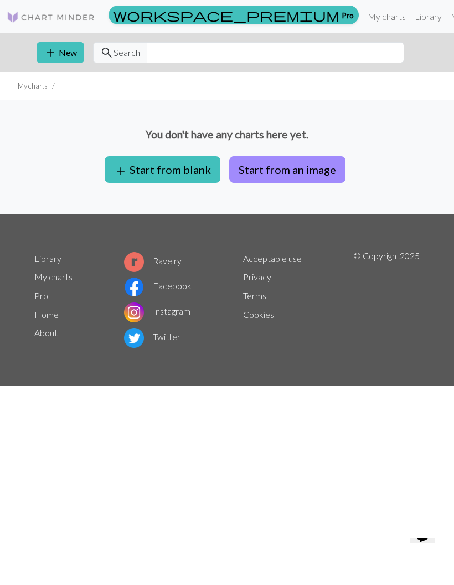
click at [410, 14] on link "Library" at bounding box center [428, 17] width 36 height 22
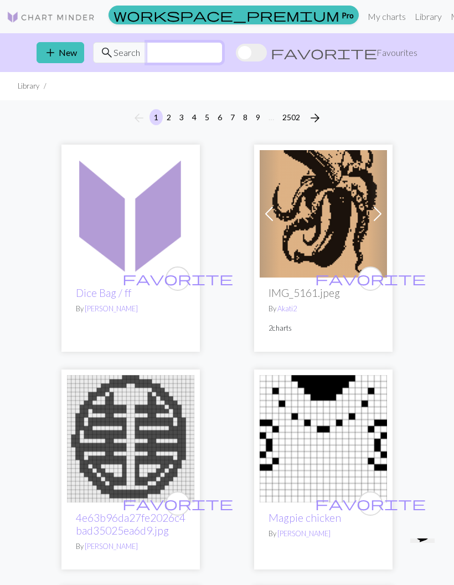
click at [223, 50] on input "text" at bounding box center [185, 52] width 76 height 21
type input "Go hotel"
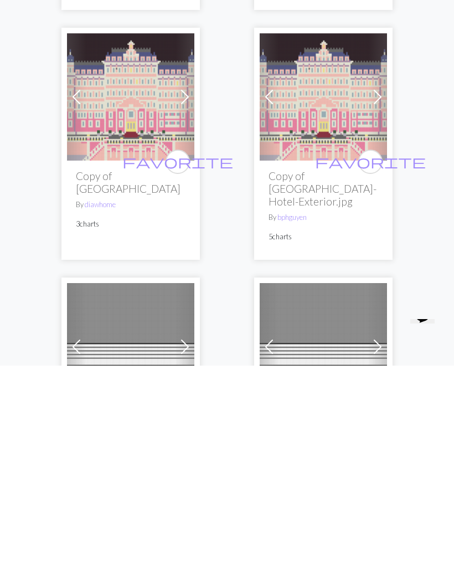
scroll to position [127, 0]
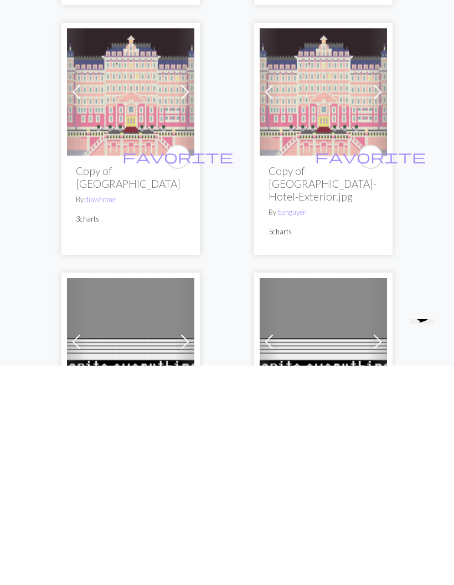
click at [311, 384] on h2 "Copy of Grand-Budapest-Hotel-Exterior.jpg" at bounding box center [323, 403] width 110 height 38
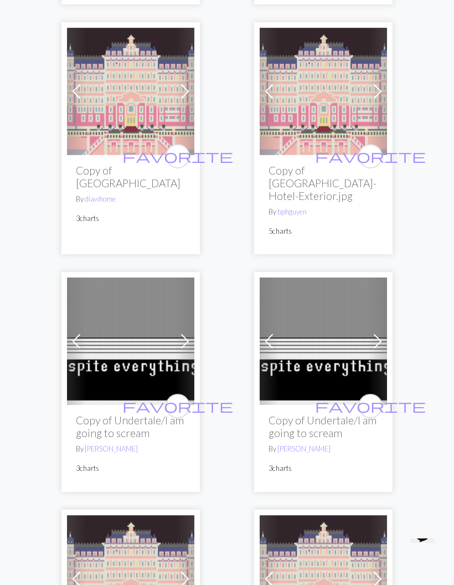
click at [306, 177] on h2 "Copy of Grand-Budapest-Hotel-Exterior.jpg" at bounding box center [323, 183] width 110 height 38
click at [332, 102] on img at bounding box center [323, 91] width 127 height 127
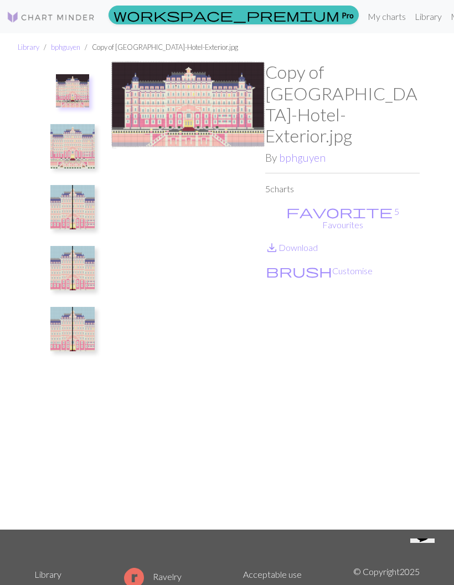
click at [315, 204] on button "favorite 5 Favourites" at bounding box center [342, 218] width 154 height 28
click at [1, 382] on div "Library bphguyen Copy of Grand-Budapest-Hotel-Exterior.jpg Copy of Grand-Budape…" at bounding box center [227, 281] width 454 height 496
click at [307, 264] on button "brush Customise" at bounding box center [319, 271] width 108 height 14
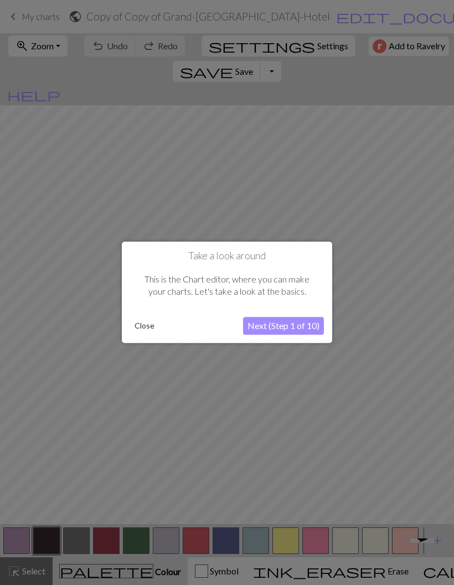
click at [307, 323] on button "Next (Step 1 of 10)" at bounding box center [283, 326] width 81 height 18
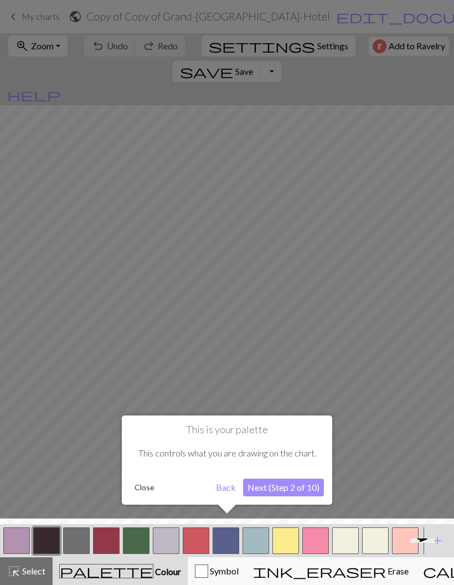
click at [296, 487] on button "Next (Step 2 of 10)" at bounding box center [283, 487] width 81 height 18
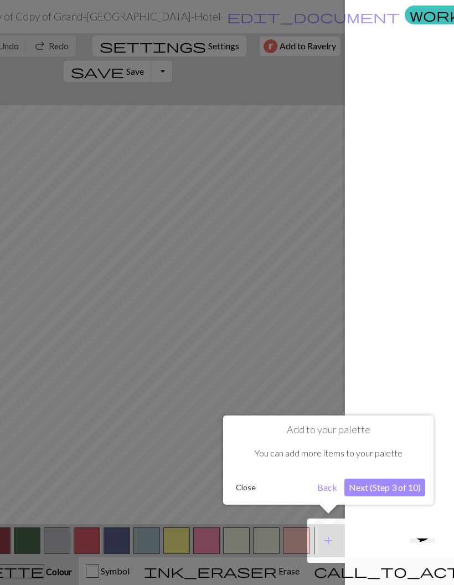
scroll to position [0, 146]
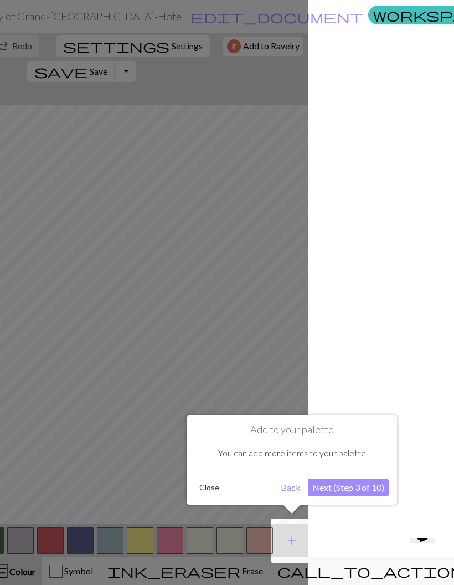
click at [368, 482] on button "Next (Step 3 of 10)" at bounding box center [348, 487] width 81 height 18
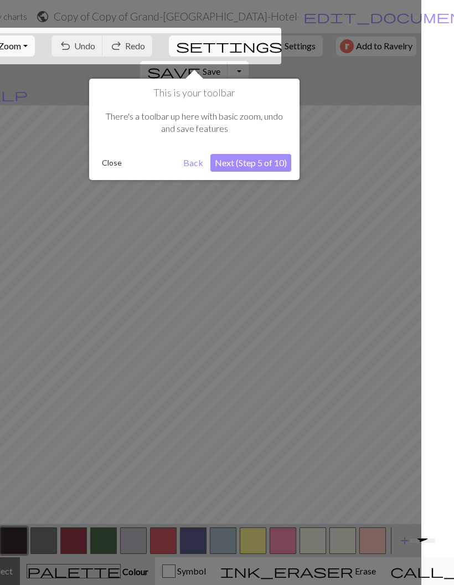
scroll to position [0, 32]
click at [268, 161] on button "Next (Step 5 of 10)" at bounding box center [251, 163] width 81 height 18
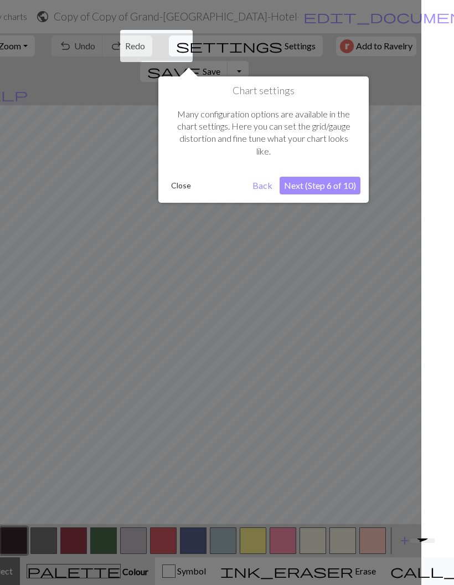
click at [341, 177] on button "Next (Step 6 of 10)" at bounding box center [320, 186] width 81 height 18
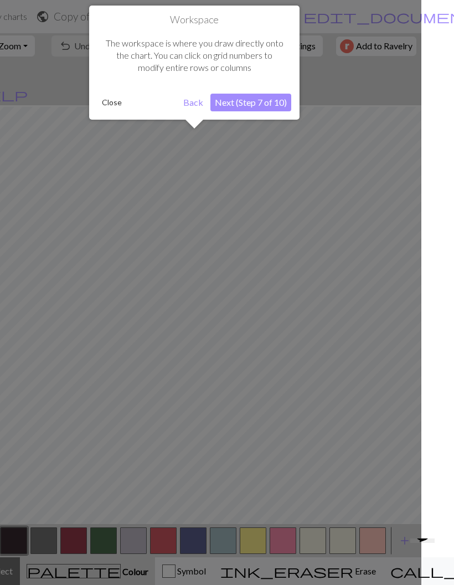
scroll to position [42, 0]
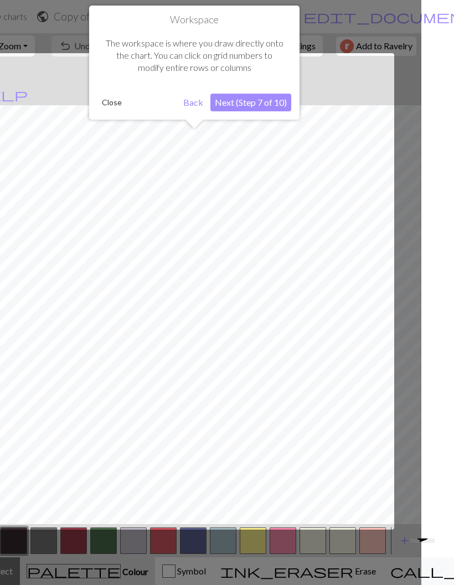
click at [257, 101] on button "Next (Step 7 of 10)" at bounding box center [250, 103] width 81 height 18
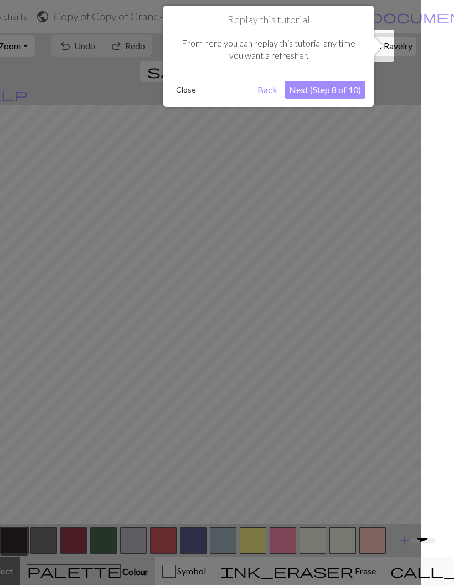
click at [330, 87] on button "Next (Step 8 of 10)" at bounding box center [325, 90] width 81 height 18
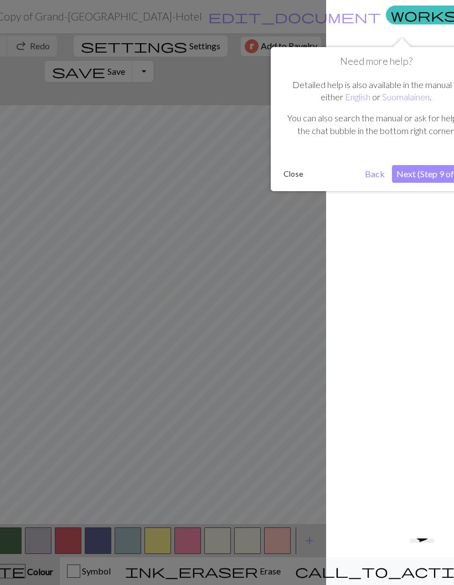
scroll to position [0, 161]
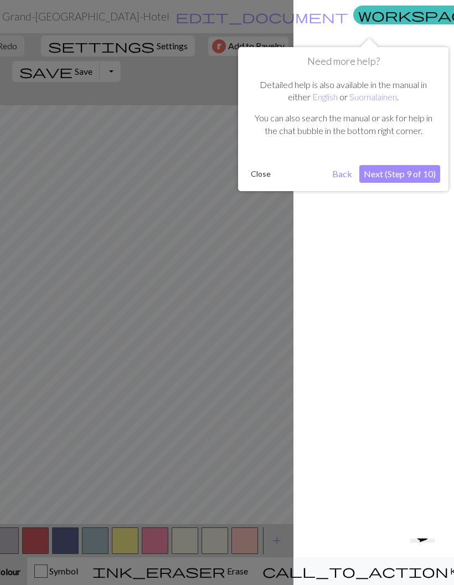
click at [416, 168] on button "Next (Step 9 of 10)" at bounding box center [399, 174] width 81 height 18
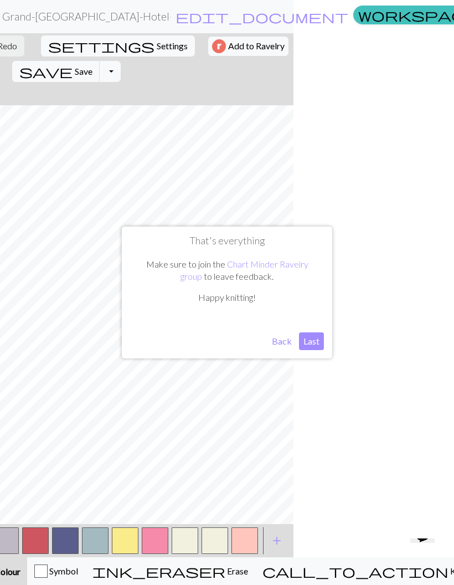
click at [310, 342] on button "Last" at bounding box center [311, 341] width 25 height 18
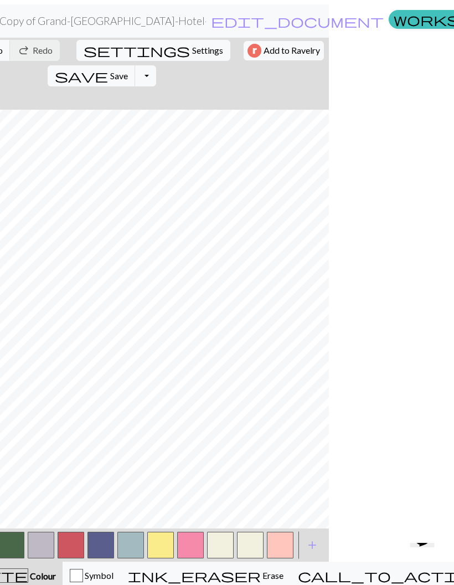
scroll to position [0, 0]
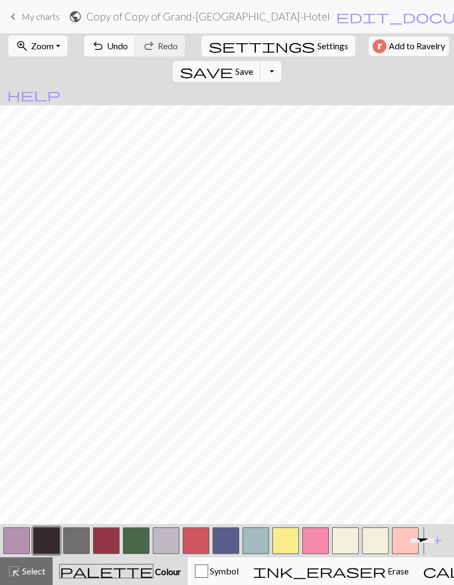
click at [107, 50] on span "Undo" at bounding box center [117, 45] width 21 height 11
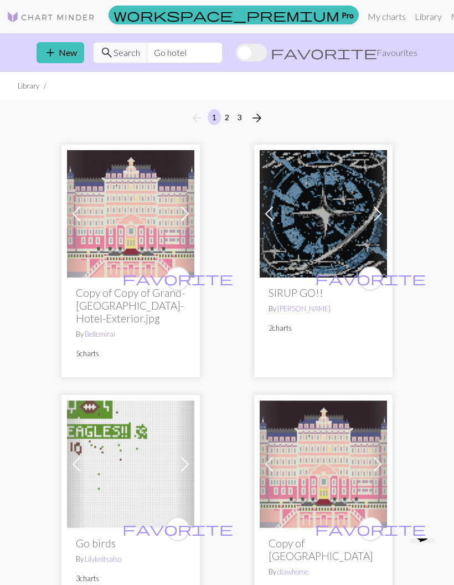
click at [267, 47] on span at bounding box center [251, 53] width 31 height 18
click at [236, 54] on input "favorite Favourites" at bounding box center [236, 54] width 0 height 0
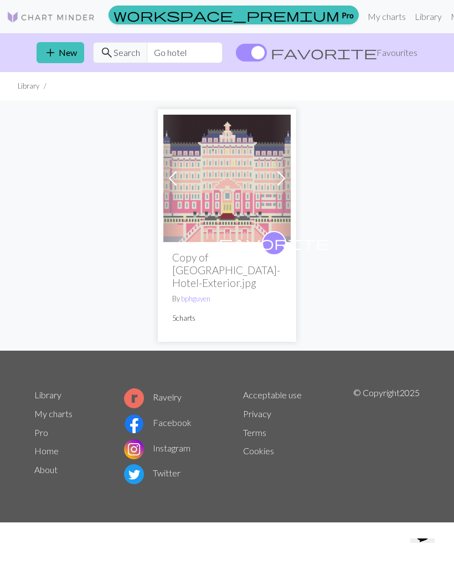
click at [267, 48] on span at bounding box center [251, 53] width 31 height 18
click at [236, 54] on input "favorite Favourites" at bounding box center [236, 54] width 0 height 0
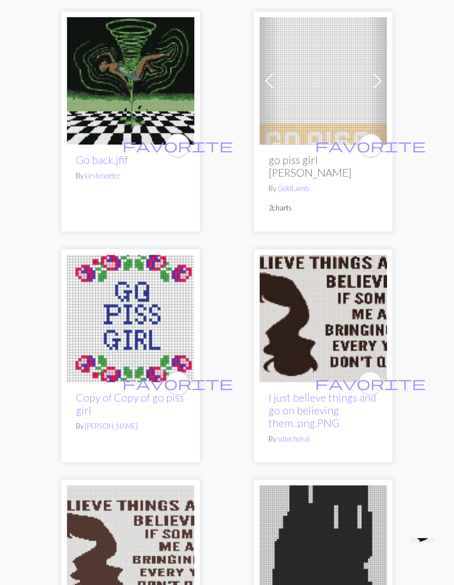
scroll to position [5450, 0]
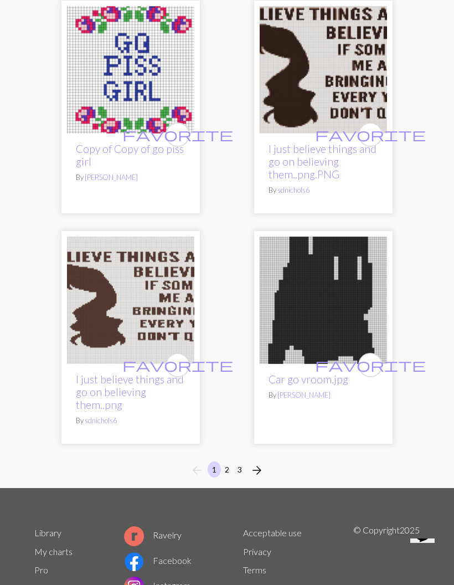
click at [230, 461] on button "2" at bounding box center [226, 469] width 13 height 16
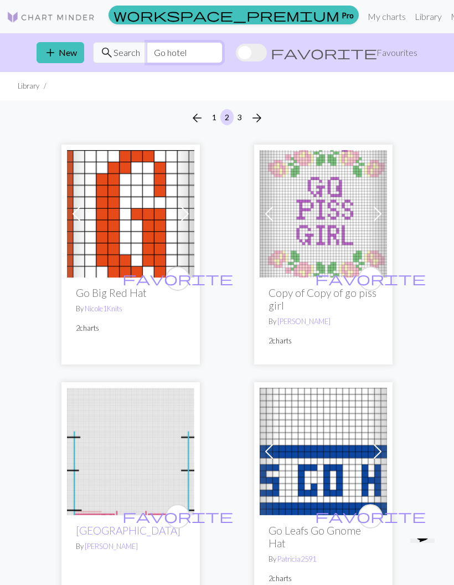
click at [223, 51] on input "Go hotel" at bounding box center [185, 52] width 76 height 21
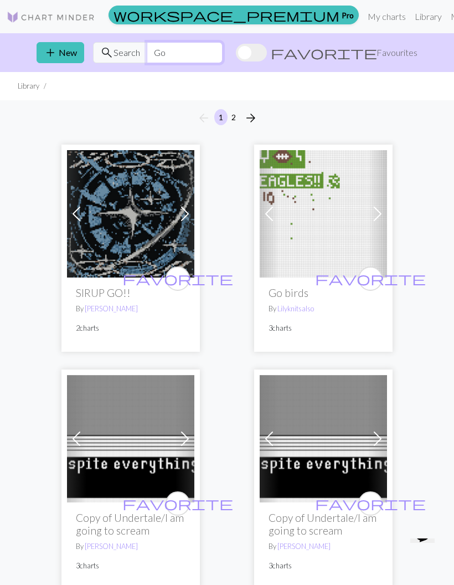
type input "G"
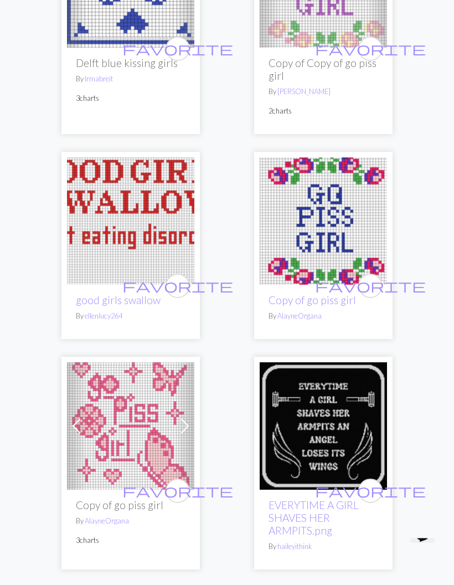
scroll to position [5146, 0]
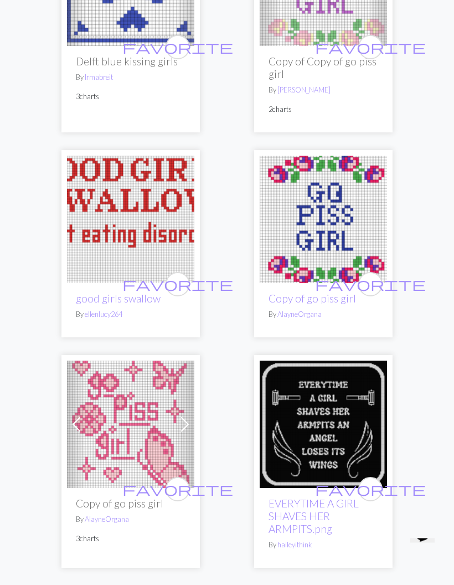
type input "Girl"
click at [228, 584] on button "2" at bounding box center [226, 594] width 13 height 16
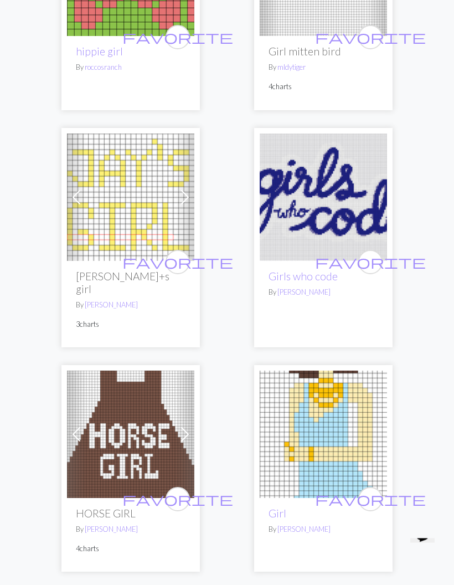
scroll to position [5186, 0]
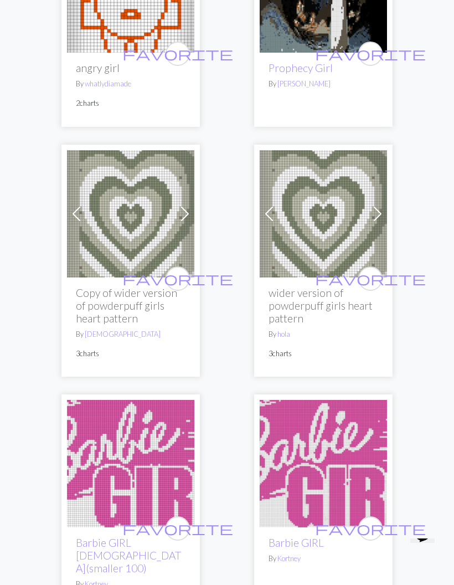
scroll to position [224, 0]
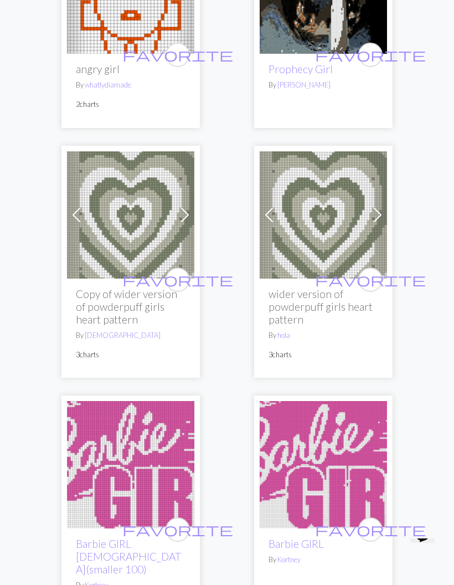
click at [316, 234] on img at bounding box center [323, 214] width 127 height 127
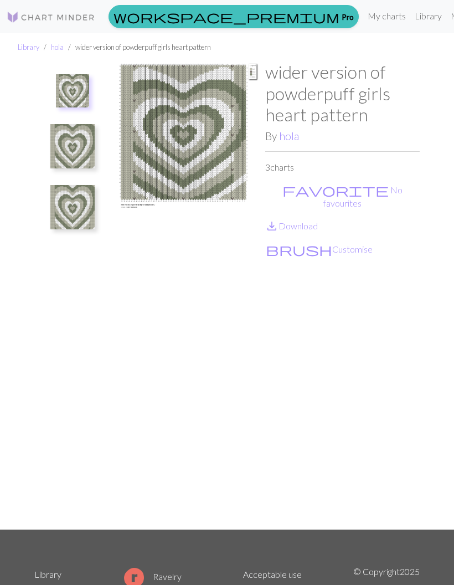
click at [54, 46] on link "hola" at bounding box center [57, 47] width 13 height 9
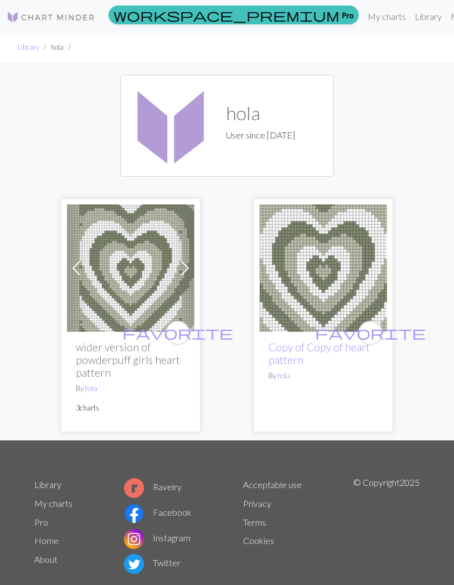
click at [323, 347] on link "Copy of Copy of heart pattern" at bounding box center [318, 352] width 101 height 25
click at [118, 296] on img at bounding box center [130, 267] width 127 height 127
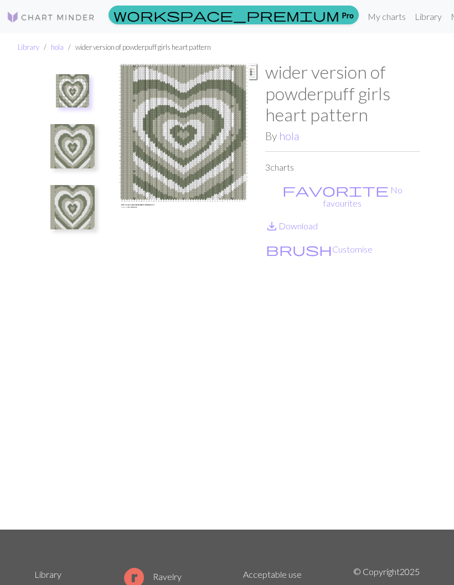
click at [363, 18] on link "My charts" at bounding box center [386, 17] width 47 height 22
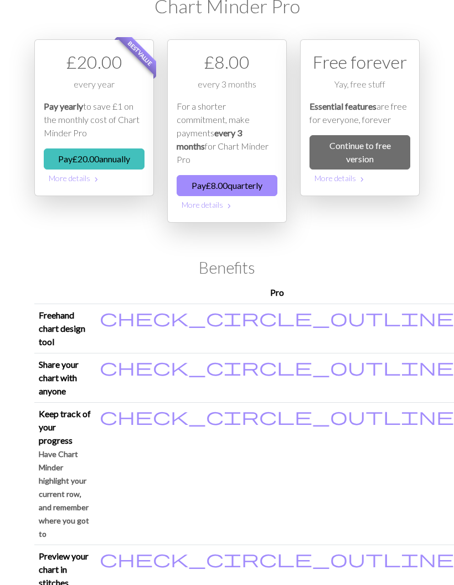
scroll to position [38, 0]
click at [389, 145] on link "Continue to free version" at bounding box center [359, 153] width 101 height 34
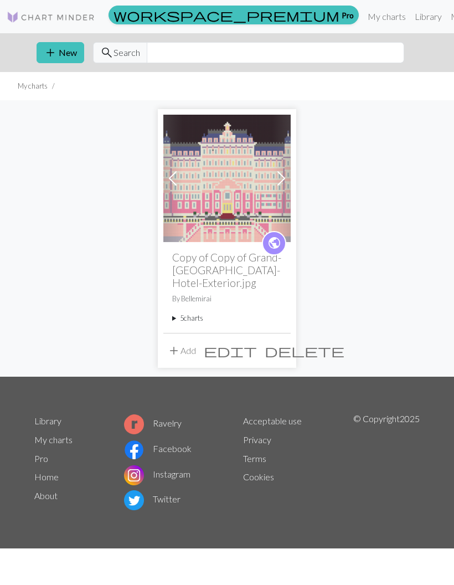
click at [410, 15] on link "Library" at bounding box center [428, 17] width 36 height 22
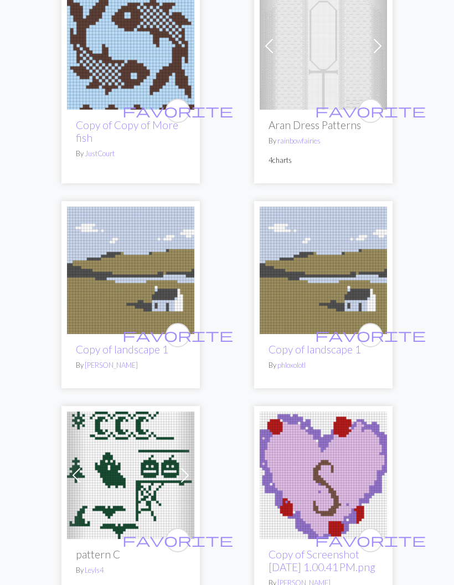
scroll to position [1757, 0]
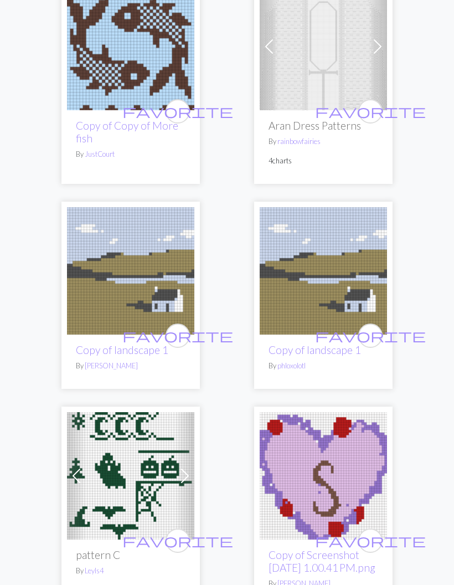
click at [136, 343] on link "Copy of landscape 1" at bounding box center [122, 349] width 92 height 13
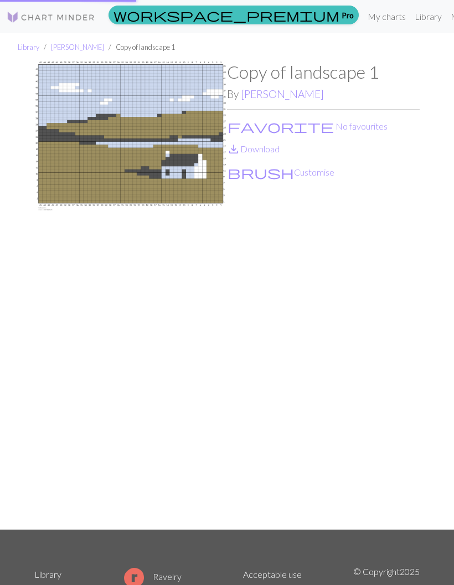
scroll to position [152, 0]
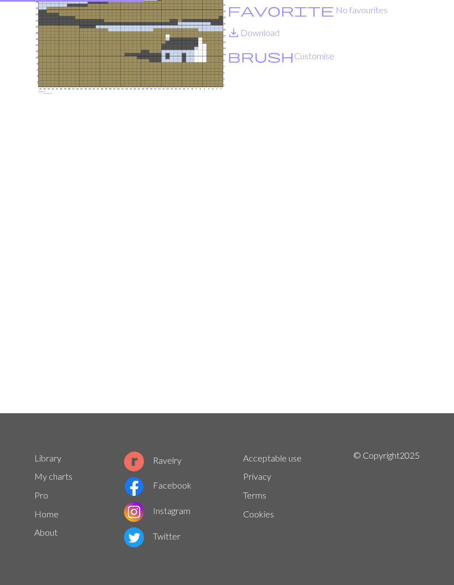
click at [178, 314] on img at bounding box center [130, 179] width 193 height 468
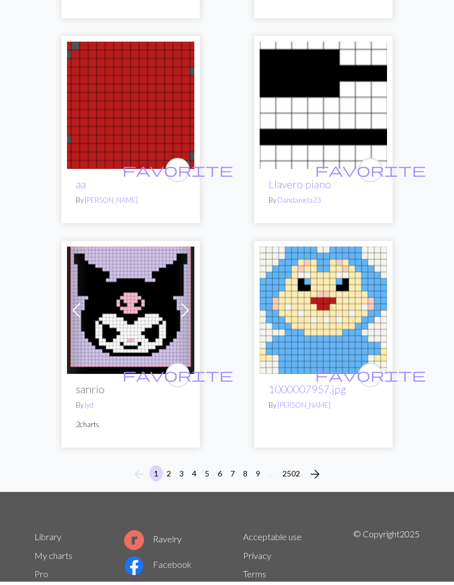
scroll to position [5303, 0]
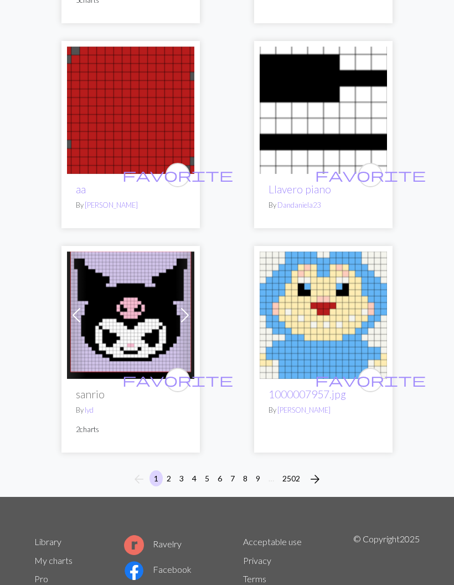
click at [288, 470] on button "2502" at bounding box center [291, 478] width 27 height 16
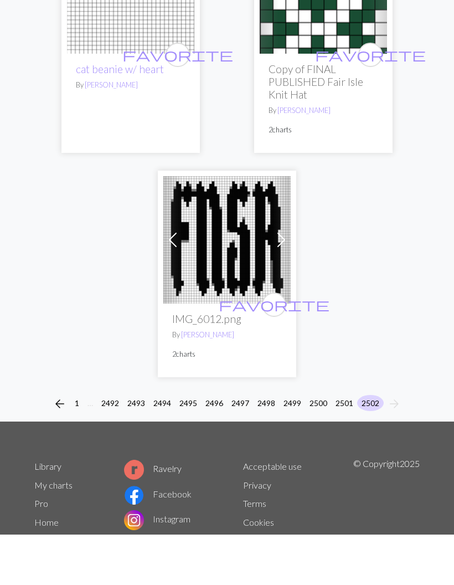
scroll to position [1941, 0]
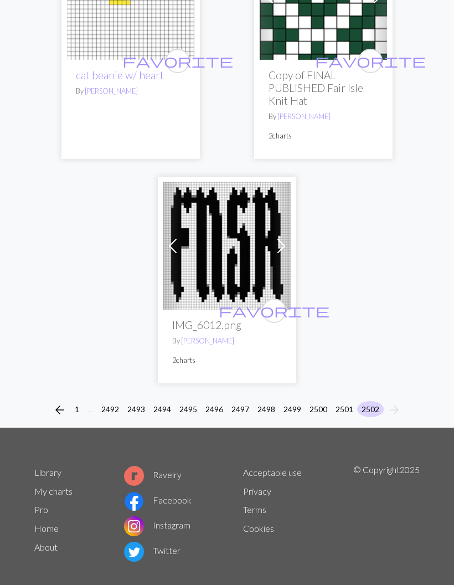
click at [338, 401] on button "2501" at bounding box center [344, 409] width 27 height 16
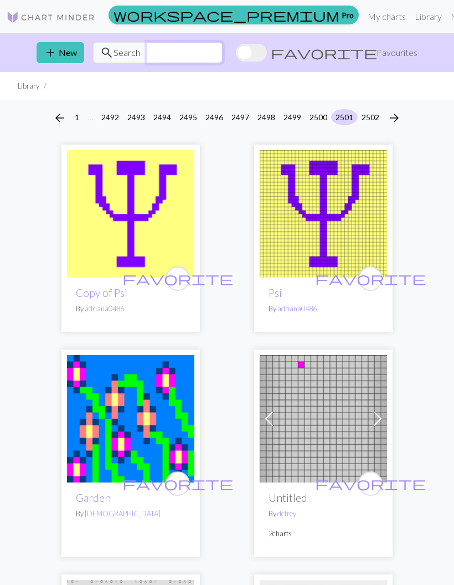
click at [223, 53] on input "text" at bounding box center [185, 52] width 76 height 21
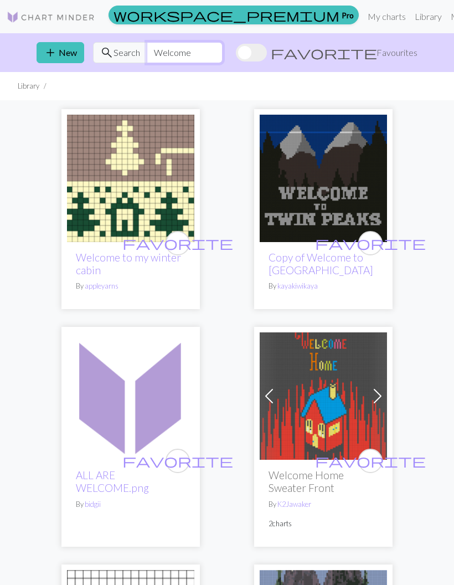
click at [223, 48] on input "Welcome" at bounding box center [185, 52] width 76 height 21
type input "W"
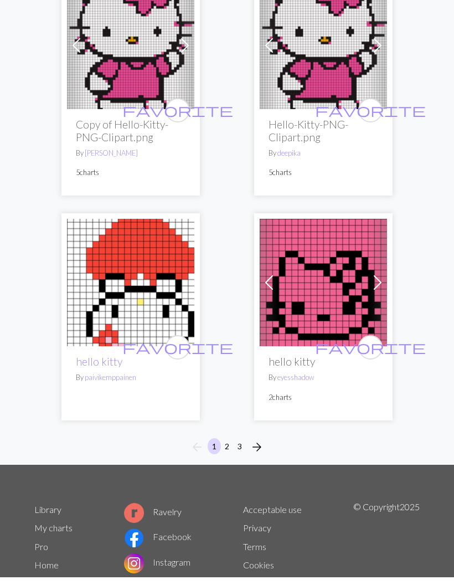
scroll to position [5595, 0]
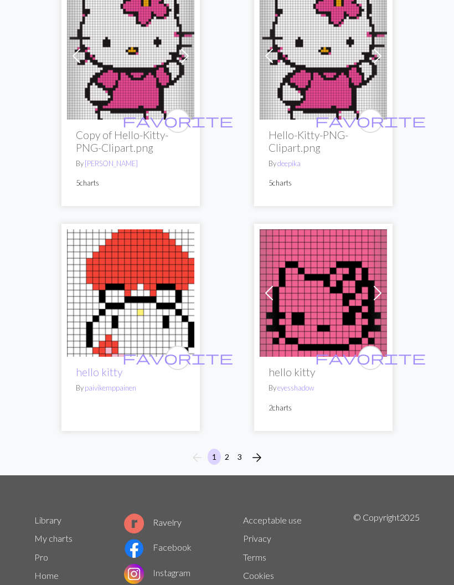
click at [235, 448] on button "3" at bounding box center [239, 456] width 13 height 16
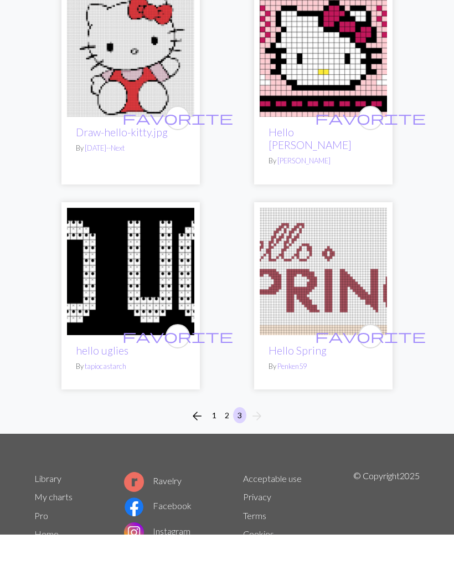
scroll to position [846, 0]
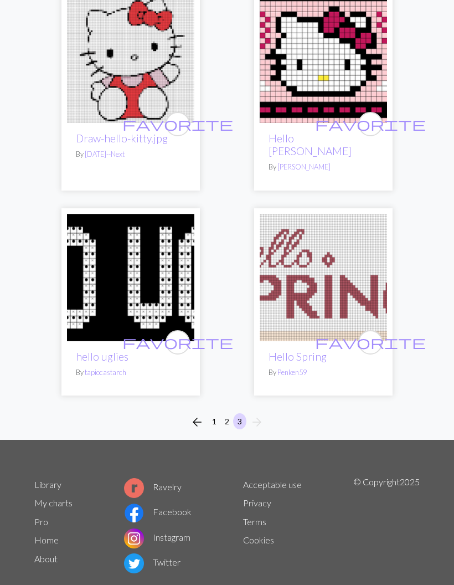
click at [228, 413] on button "2" at bounding box center [226, 421] width 13 height 16
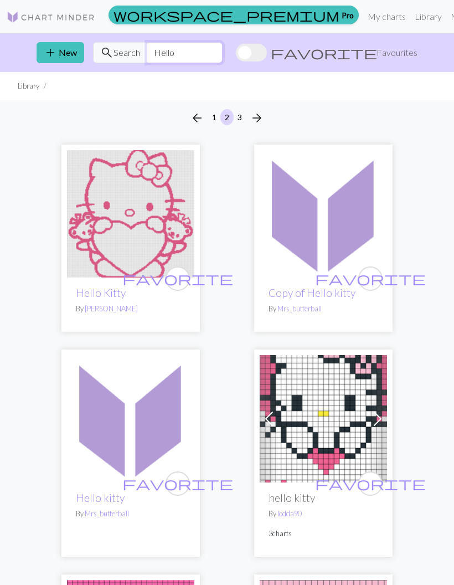
click at [223, 60] on input "Hello" at bounding box center [185, 52] width 76 height 21
type input "H"
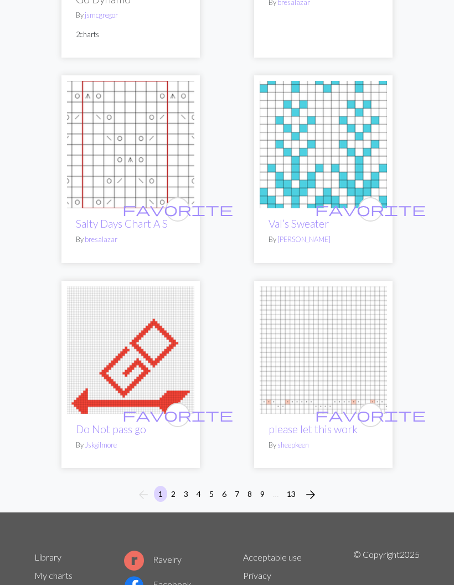
scroll to position [5253, 0]
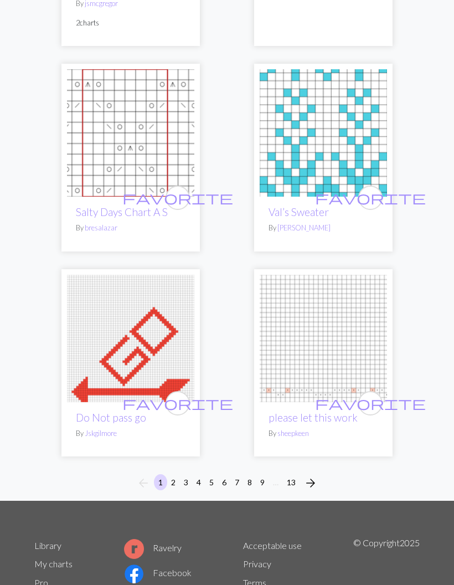
type input "Let’s go"
click at [319, 474] on button "arrow_forward" at bounding box center [310, 483] width 22 height 18
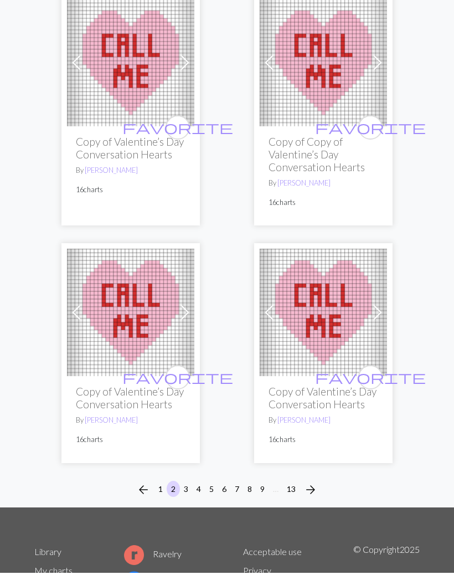
scroll to position [5392, 0]
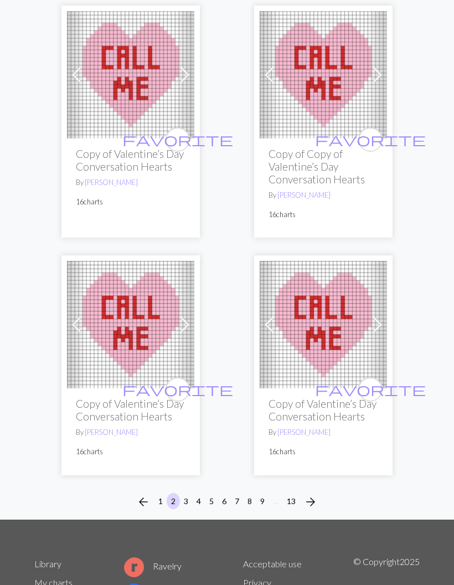
click at [316, 494] on span "arrow_forward" at bounding box center [310, 502] width 13 height 16
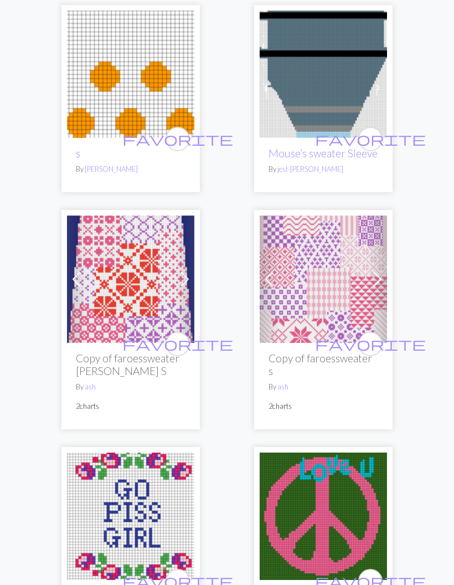
scroll to position [864, 0]
click at [321, 314] on img at bounding box center [323, 278] width 127 height 127
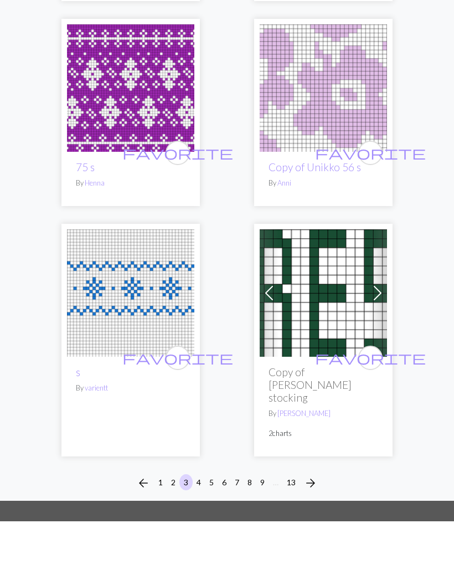
scroll to position [5284, 0]
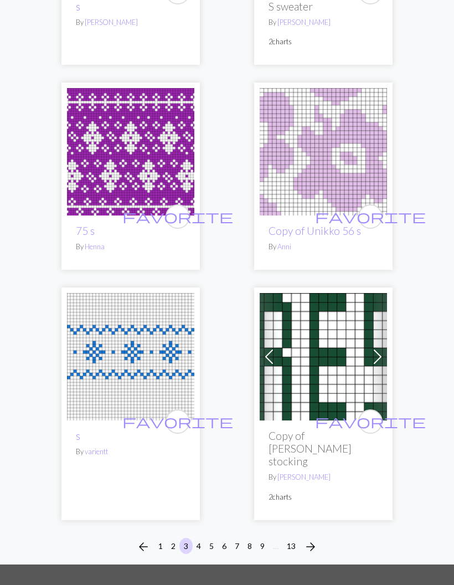
click at [202, 538] on button "4" at bounding box center [198, 546] width 13 height 16
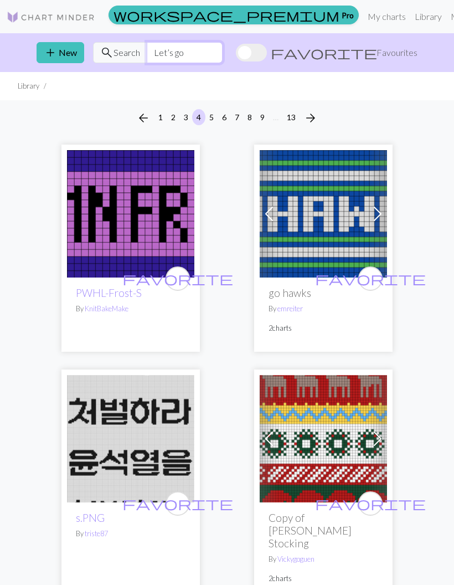
click at [223, 49] on input "Let’s go" at bounding box center [185, 52] width 76 height 21
type input "L"
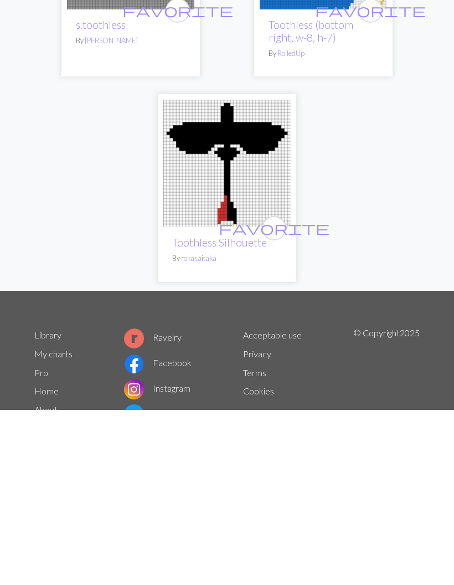
scroll to position [65, 0]
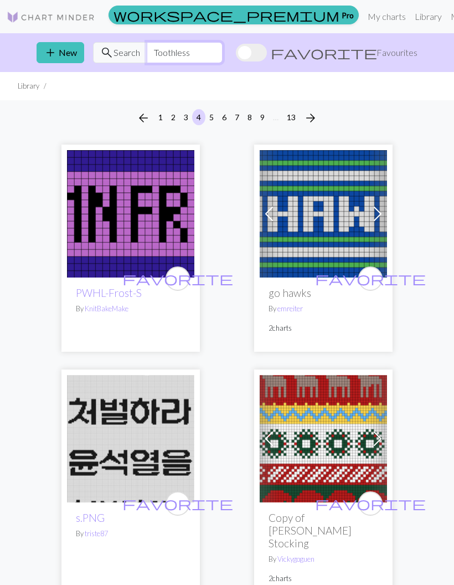
click at [223, 59] on input "Toothless" at bounding box center [185, 52] width 76 height 21
type input "T"
type input "L"
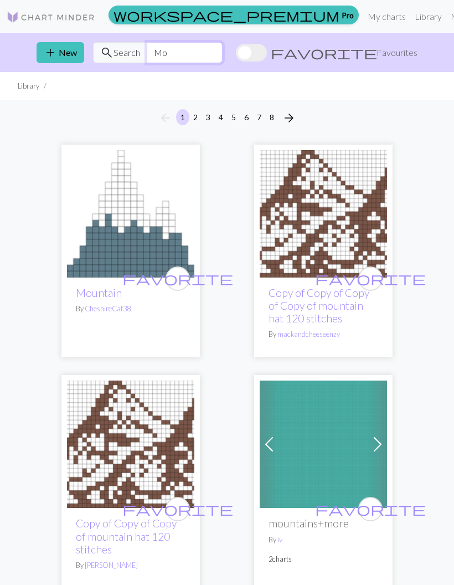
type input "M"
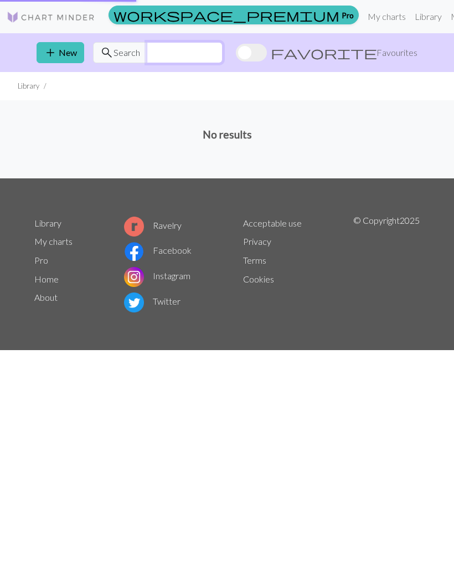
type input "M"
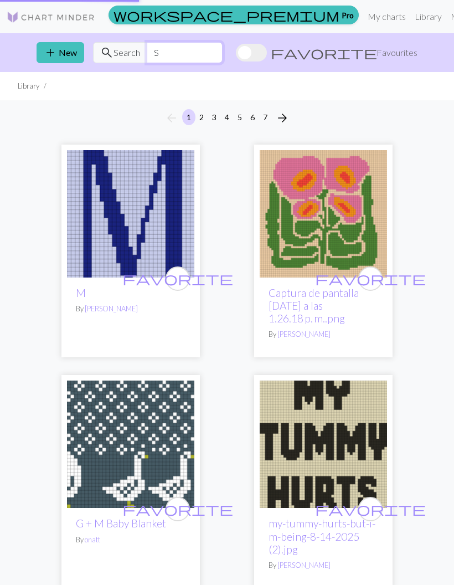
type input "S"
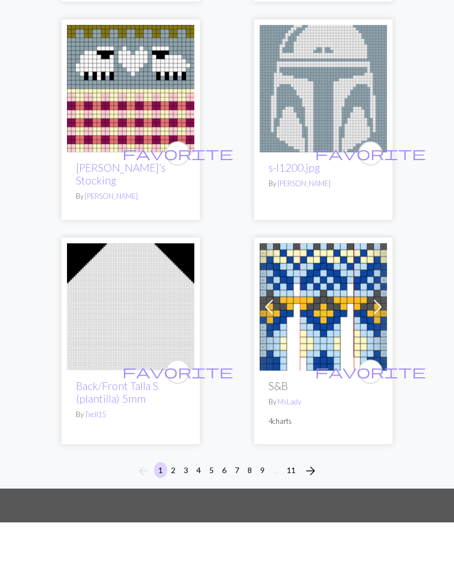
scroll to position [5149, 0]
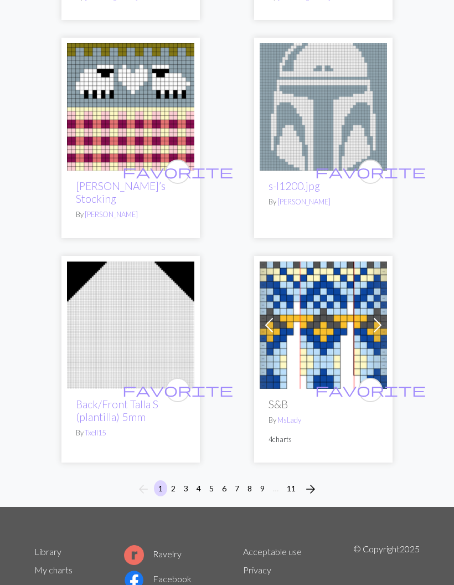
click at [222, 480] on button "6" at bounding box center [224, 488] width 13 height 16
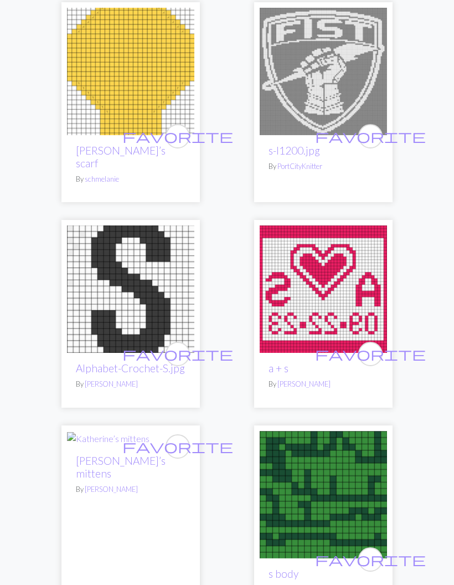
scroll to position [4048, 0]
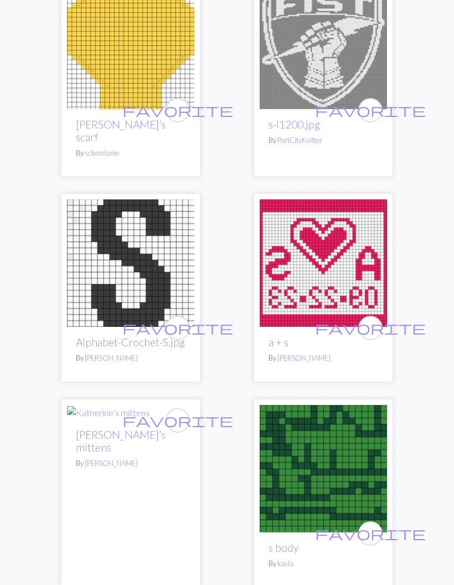
click at [138, 335] on link "Alphabet-Crochet-S.jpg" at bounding box center [130, 341] width 109 height 13
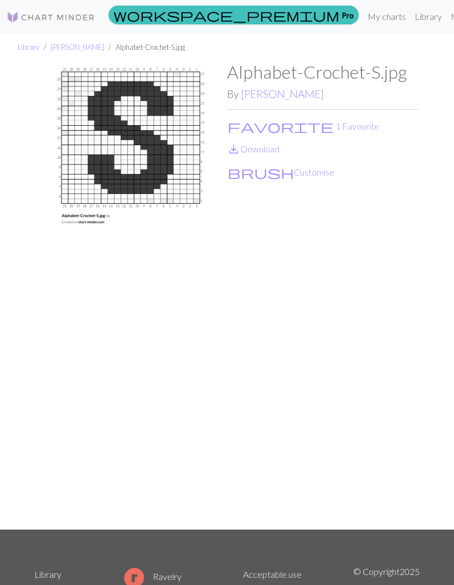
click at [269, 93] on link "[PERSON_NAME]" at bounding box center [282, 93] width 83 height 13
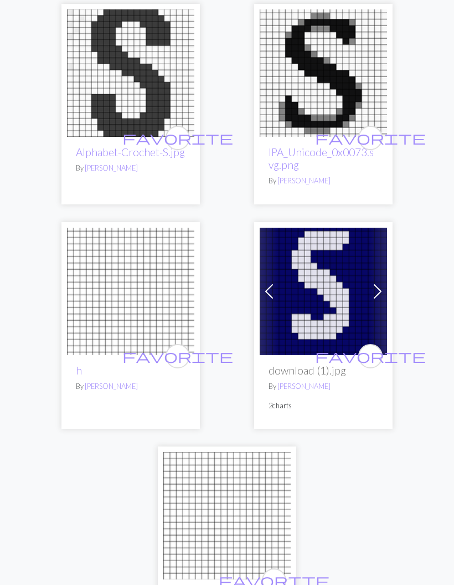
scroll to position [833, 0]
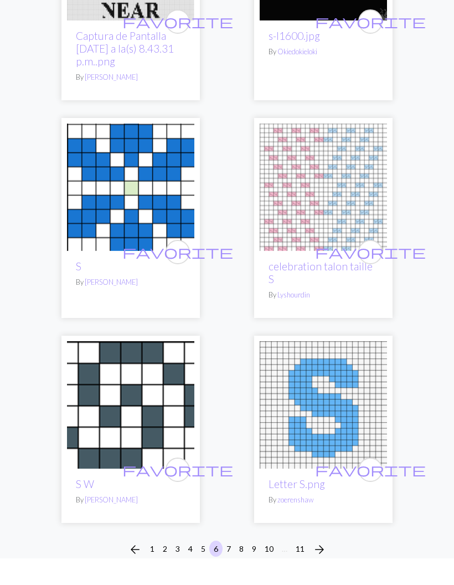
scroll to position [5219, 0]
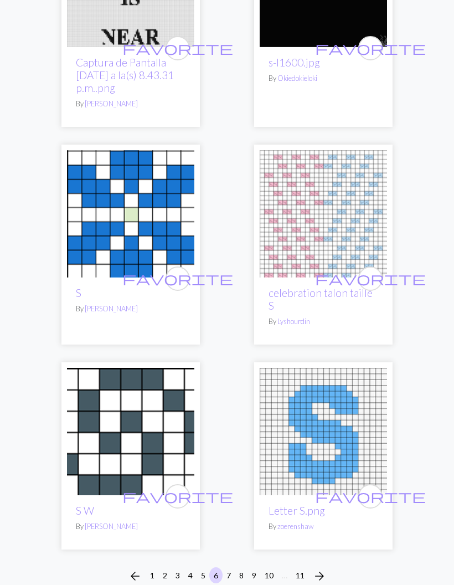
click at [279, 558] on div "arrow_back 1 2 3 4 5 6 7 8 9 10 … 11 arrow_forward" at bounding box center [227, 575] width 454 height 35
click at [262, 567] on button "10" at bounding box center [269, 575] width 18 height 16
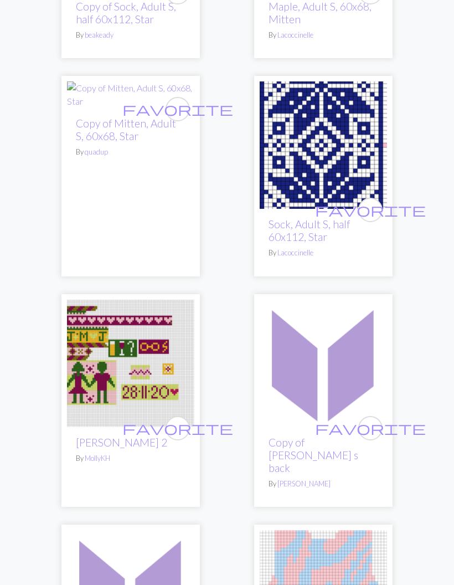
scroll to position [4566, 0]
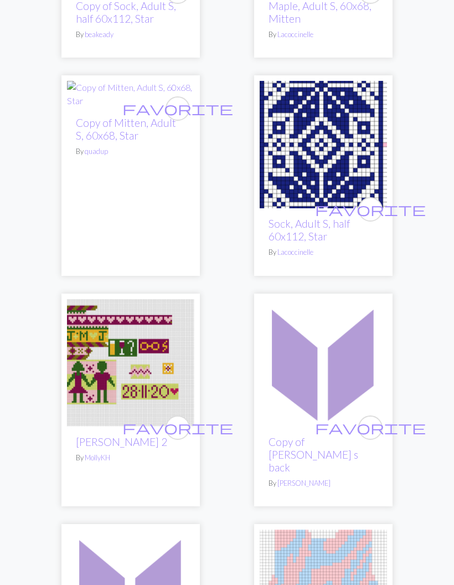
click at [343, 299] on img at bounding box center [323, 362] width 127 height 127
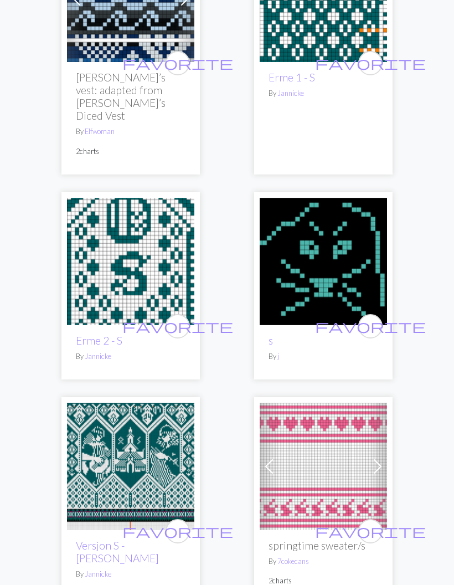
scroll to position [221, 0]
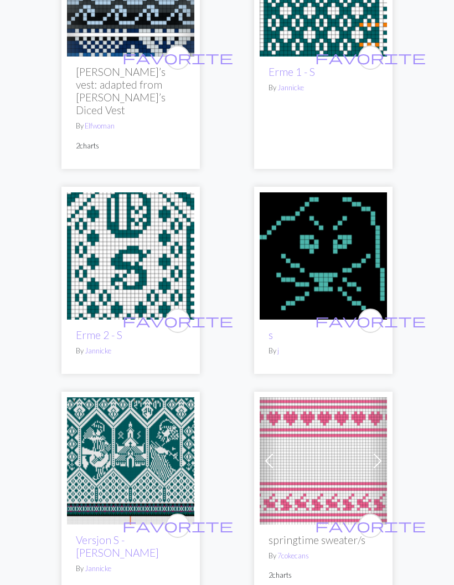
click at [169, 438] on img at bounding box center [130, 460] width 127 height 127
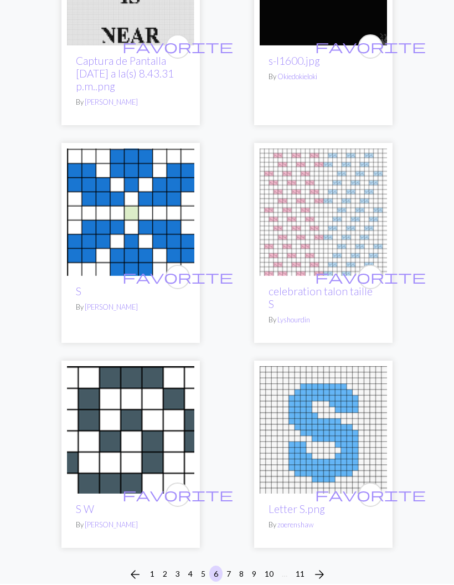
scroll to position [5219, 0]
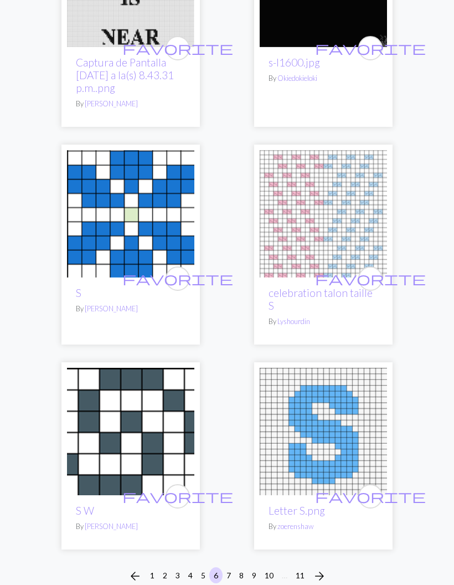
click at [255, 567] on button "9" at bounding box center [253, 575] width 13 height 16
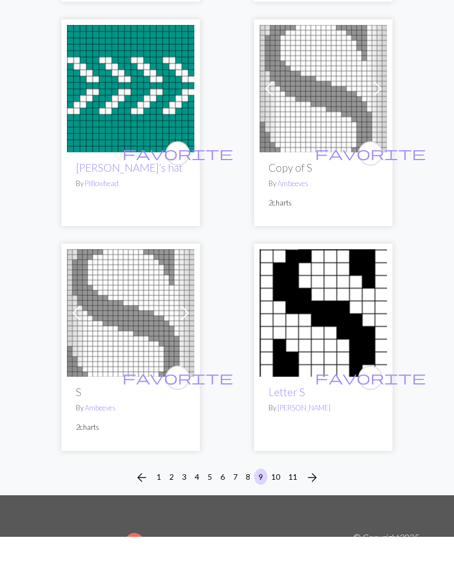
scroll to position [5207, 0]
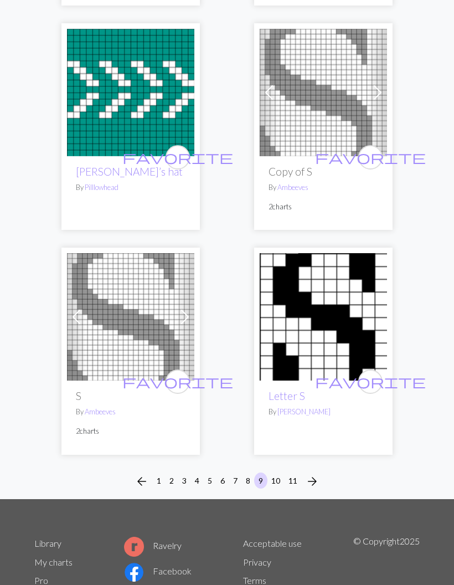
click at [209, 472] on button "5" at bounding box center [209, 480] width 13 height 16
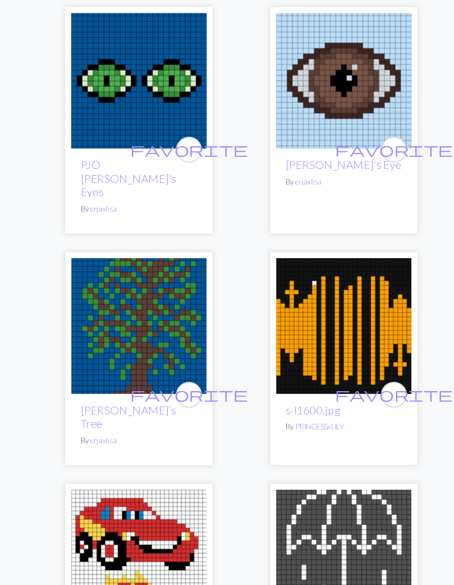
scroll to position [4896, 0]
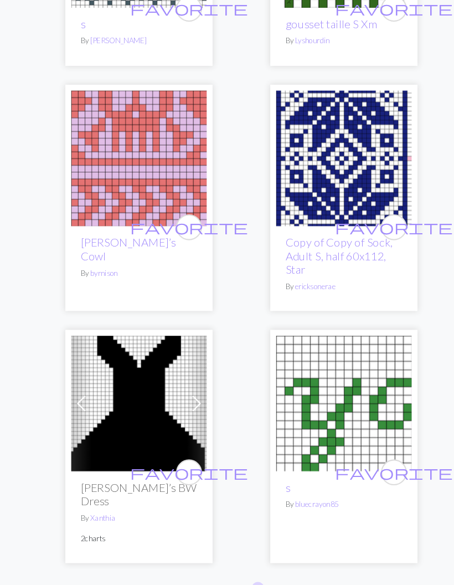
scroll to position [5138, 0]
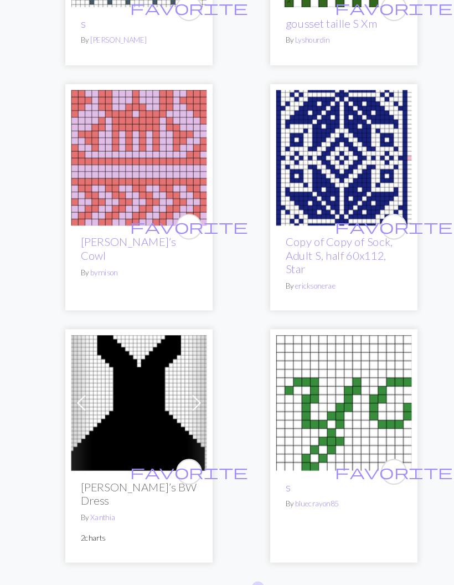
click at [194, 546] on button "3" at bounding box center [191, 554] width 13 height 16
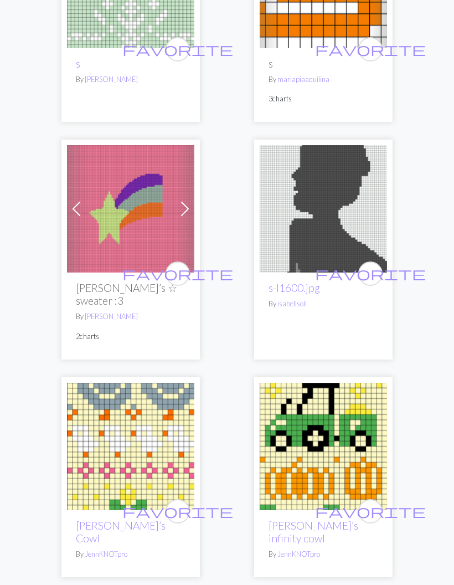
scroll to position [5104, 0]
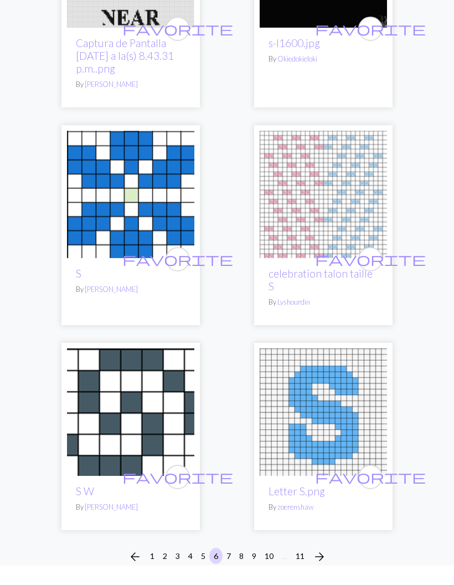
scroll to position [5263, 0]
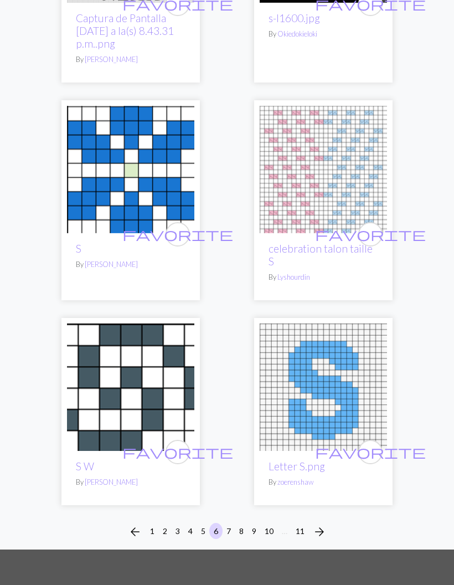
click at [266, 523] on button "10" at bounding box center [269, 531] width 18 height 16
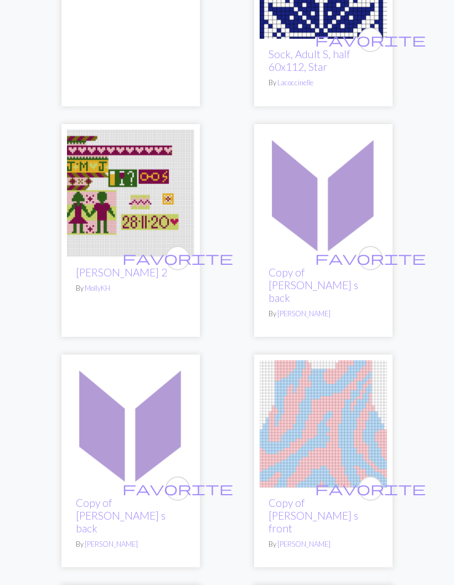
scroll to position [4757, 0]
